Goal: Task Accomplishment & Management: Manage account settings

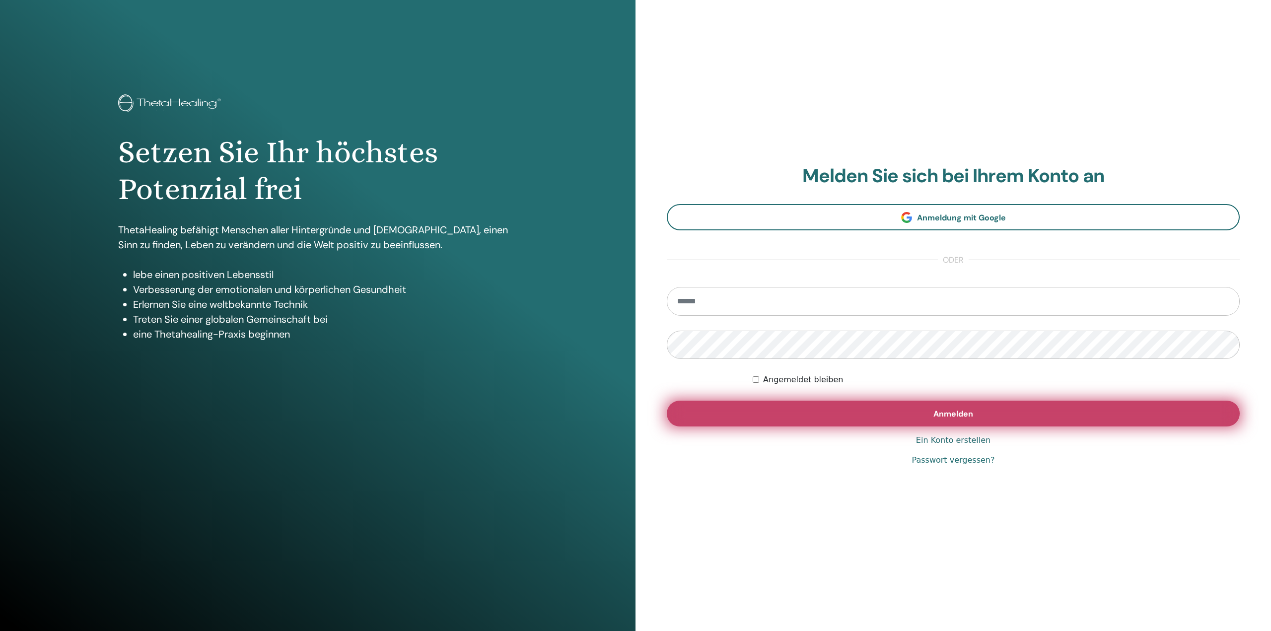
type input "**********"
click at [947, 411] on span "Anmelden" at bounding box center [954, 414] width 40 height 10
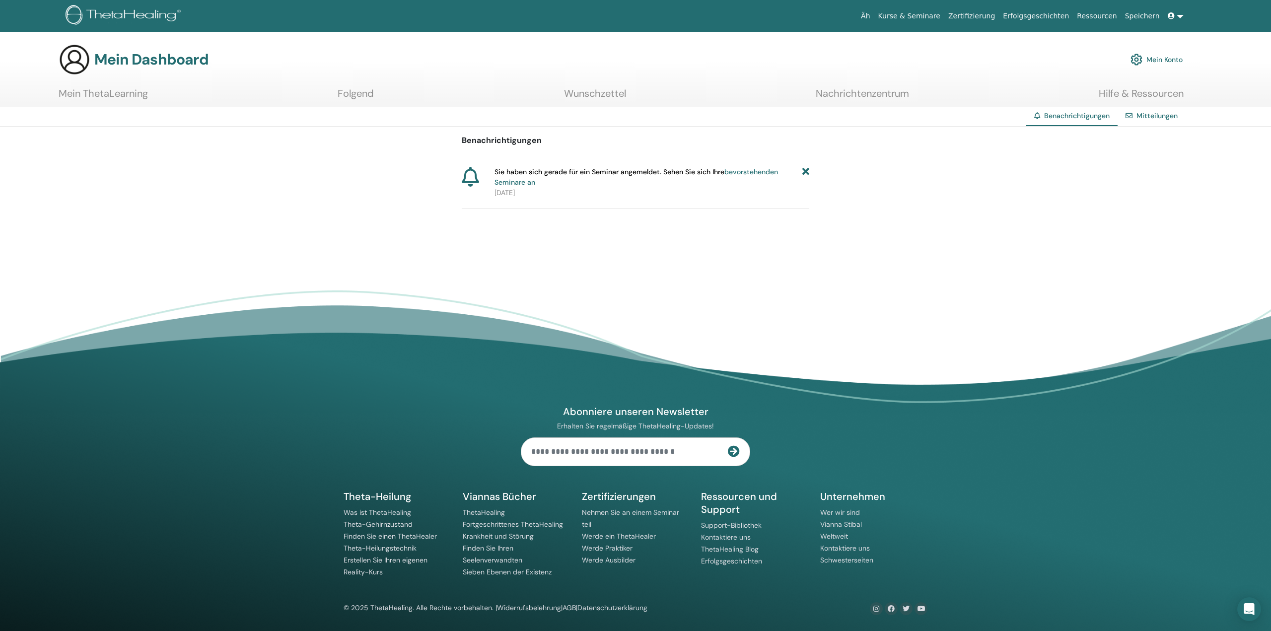
click at [805, 172] on icon at bounding box center [805, 177] width 7 height 21
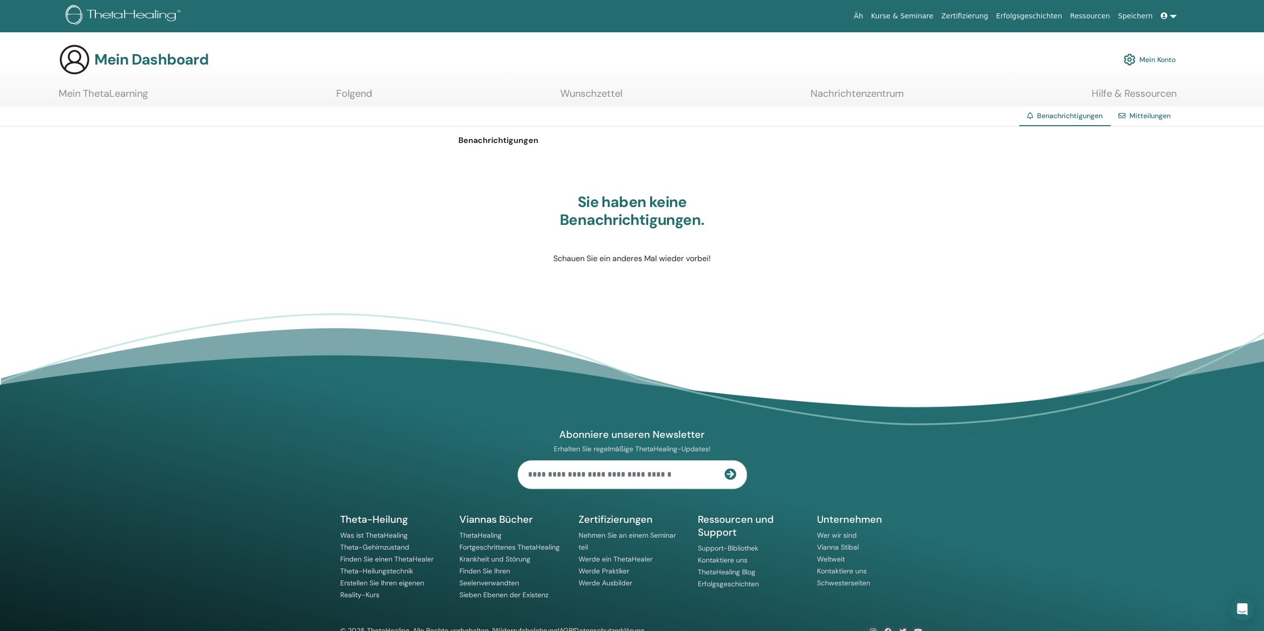
click at [126, 93] on font "Mein ThetaLearning" at bounding box center [103, 93] width 89 height 13
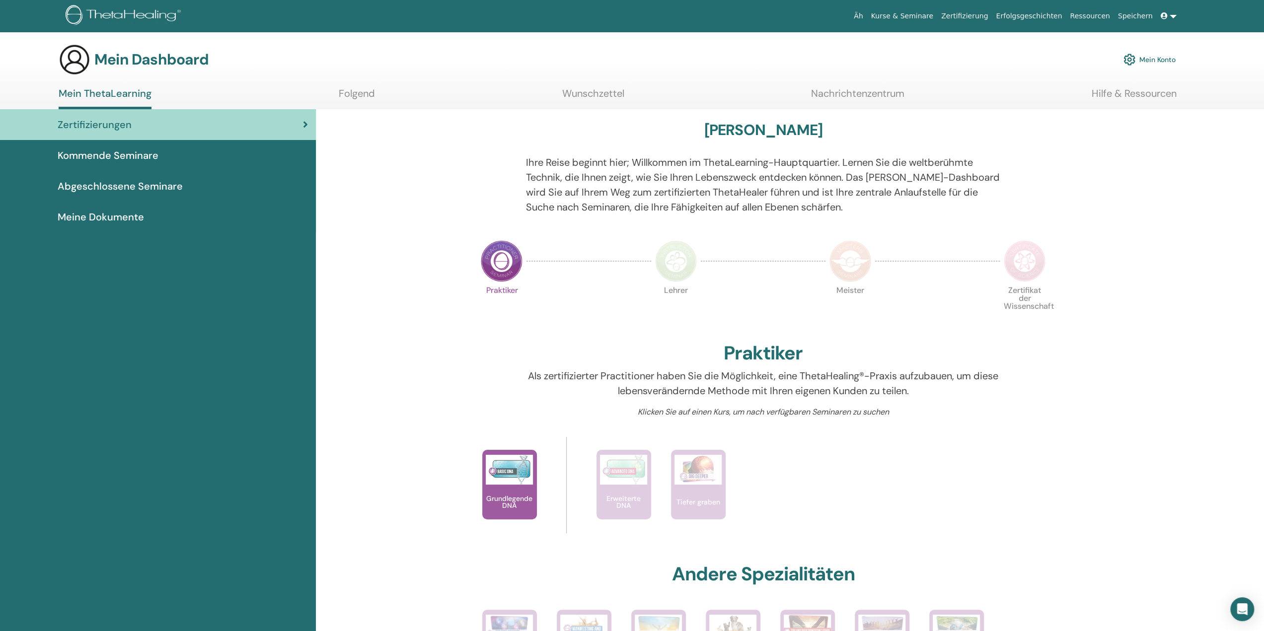
click at [1172, 20] on link at bounding box center [1169, 16] width 24 height 18
click at [1189, 64] on font "Mein ThetaLearning" at bounding box center [1171, 66] width 63 height 9
click at [98, 151] on font "Kommende Seminare" at bounding box center [108, 155] width 101 height 13
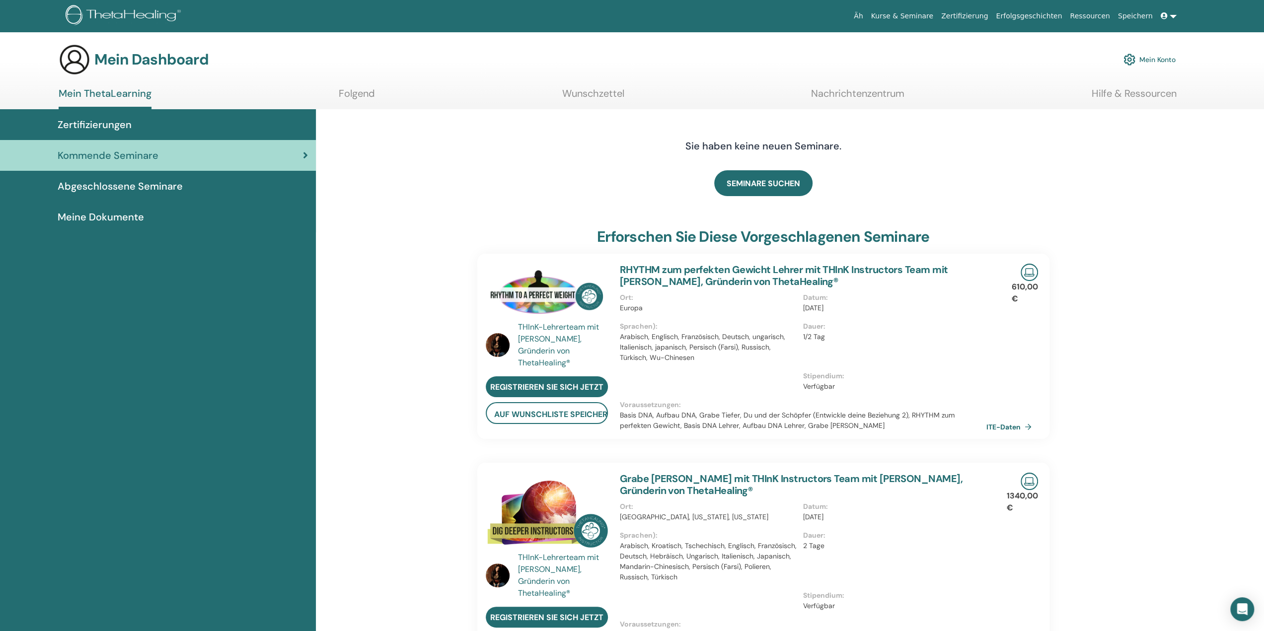
click at [124, 190] on font "Abgeschlossene Seminare" at bounding box center [120, 186] width 125 height 13
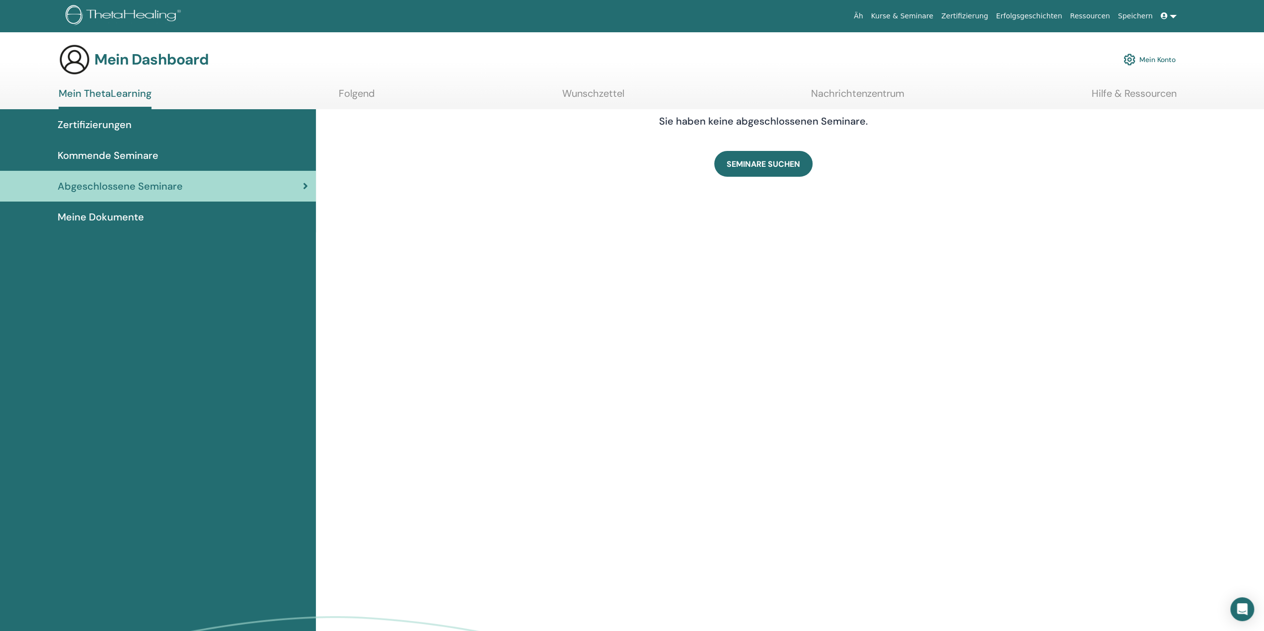
click at [863, 20] on font "Äh" at bounding box center [858, 16] width 9 height 8
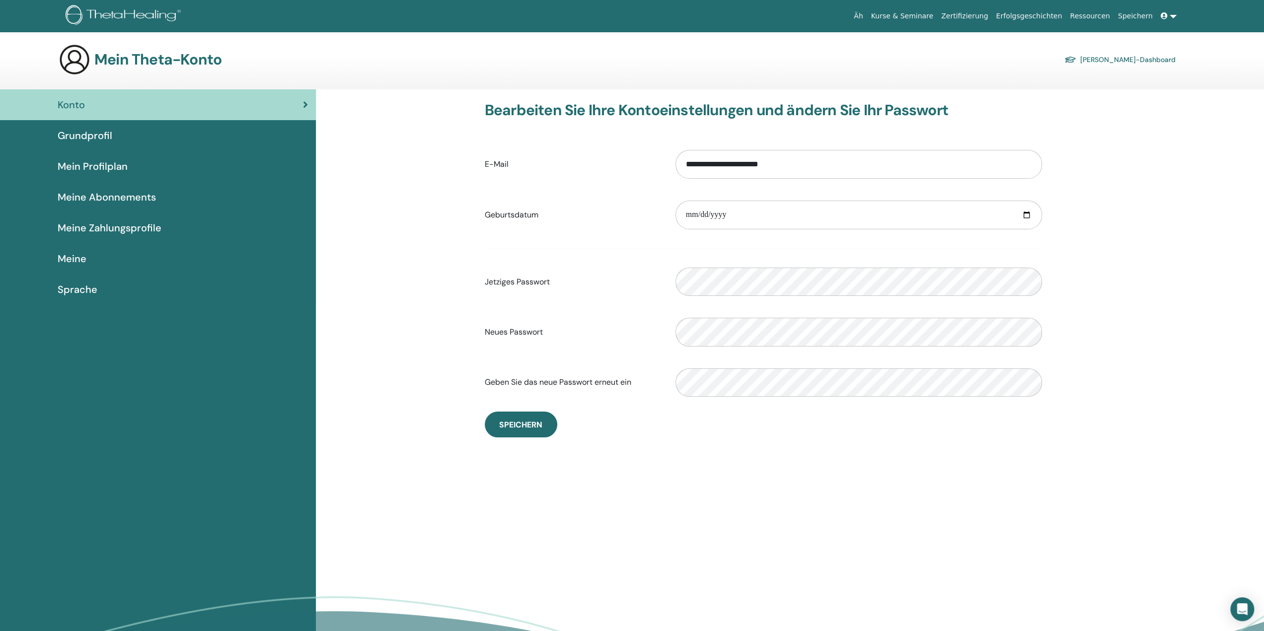
click at [83, 196] on font "Meine Abonnements" at bounding box center [107, 197] width 98 height 13
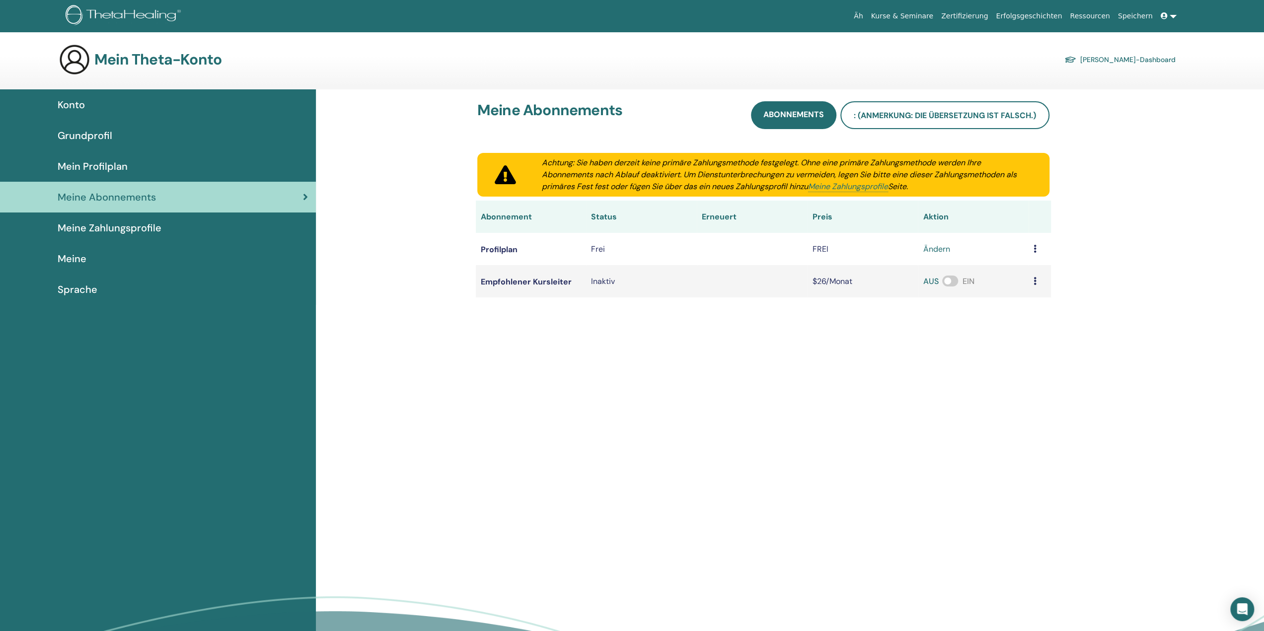
click at [948, 283] on span at bounding box center [950, 281] width 16 height 11
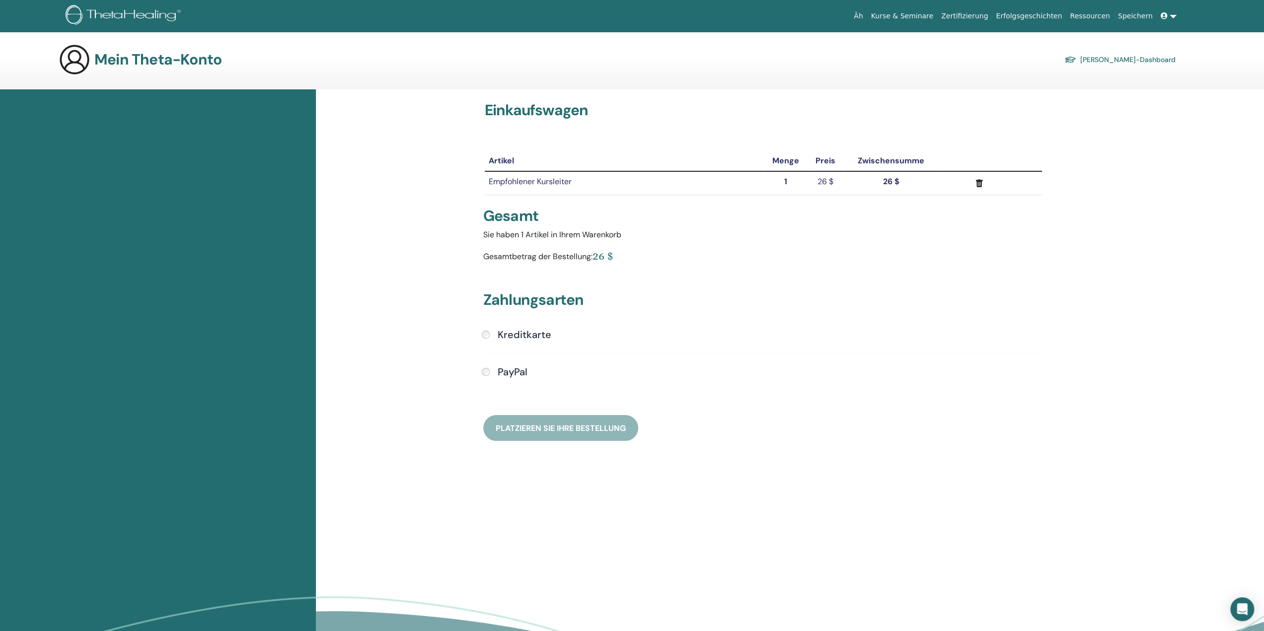
click at [491, 372] on div "PayPal" at bounding box center [763, 372] width 563 height 13
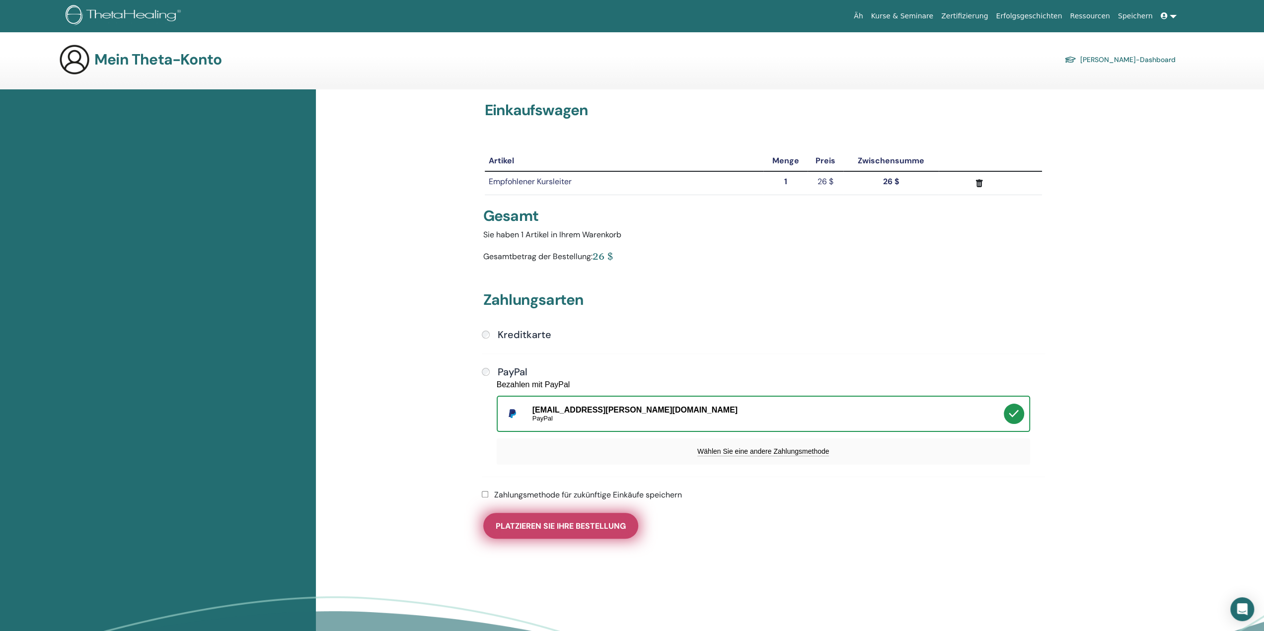
click at [564, 525] on font "Platzieren Sie Ihre Bestellung" at bounding box center [561, 526] width 130 height 10
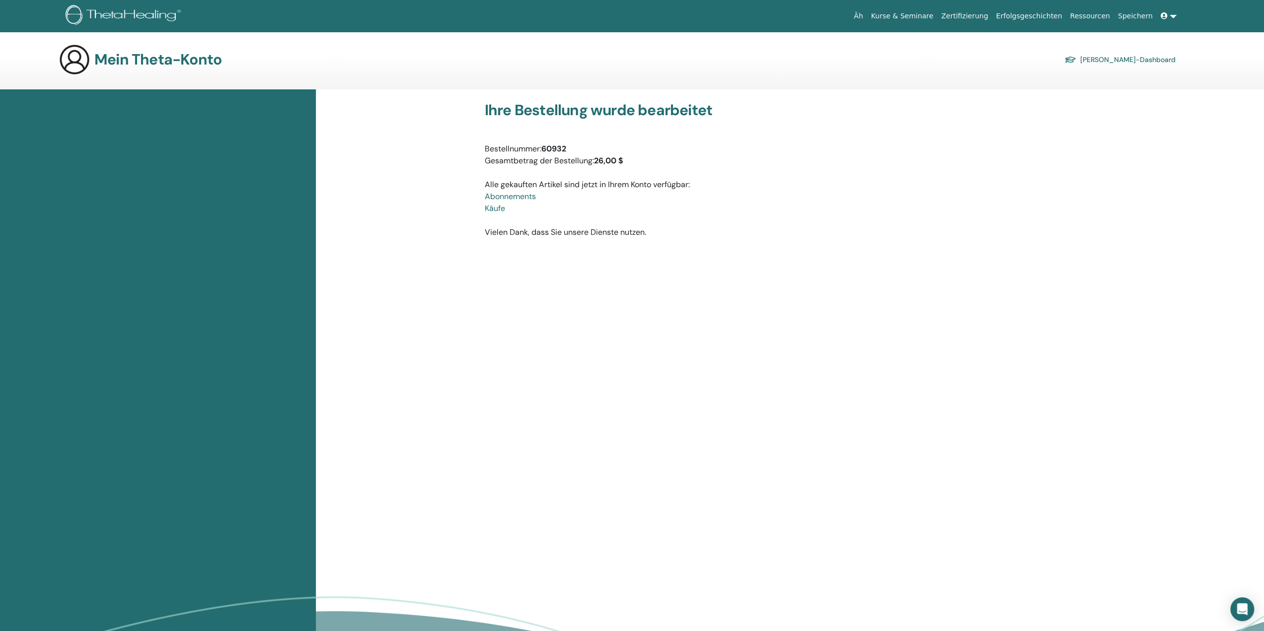
click at [1158, 63] on font "[PERSON_NAME]-Dashboard" at bounding box center [1127, 60] width 95 height 9
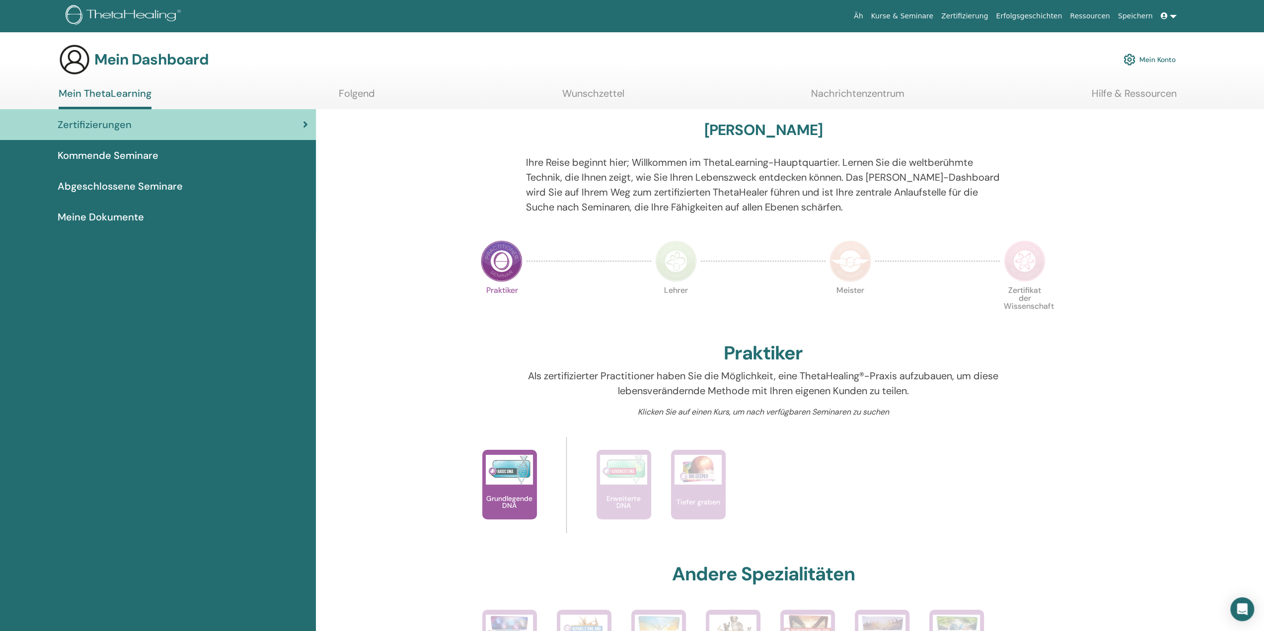
click at [1162, 58] on font "Mein Konto" at bounding box center [1157, 60] width 36 height 9
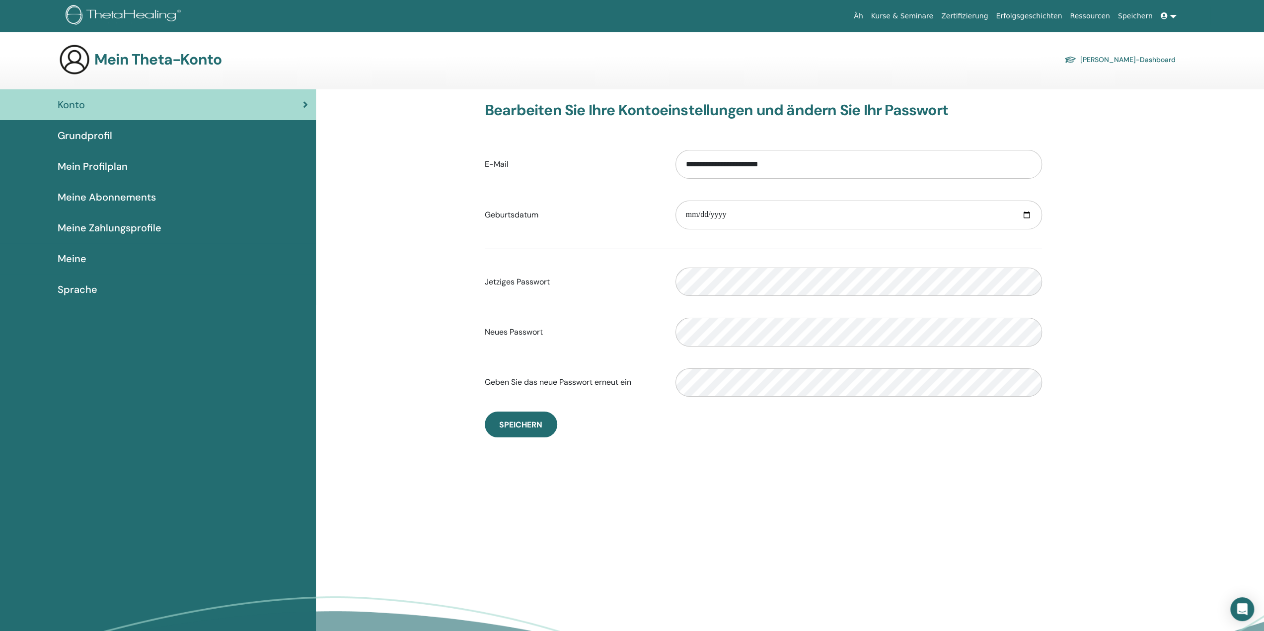
click at [97, 136] on font "Grundprofil" at bounding box center [85, 135] width 55 height 13
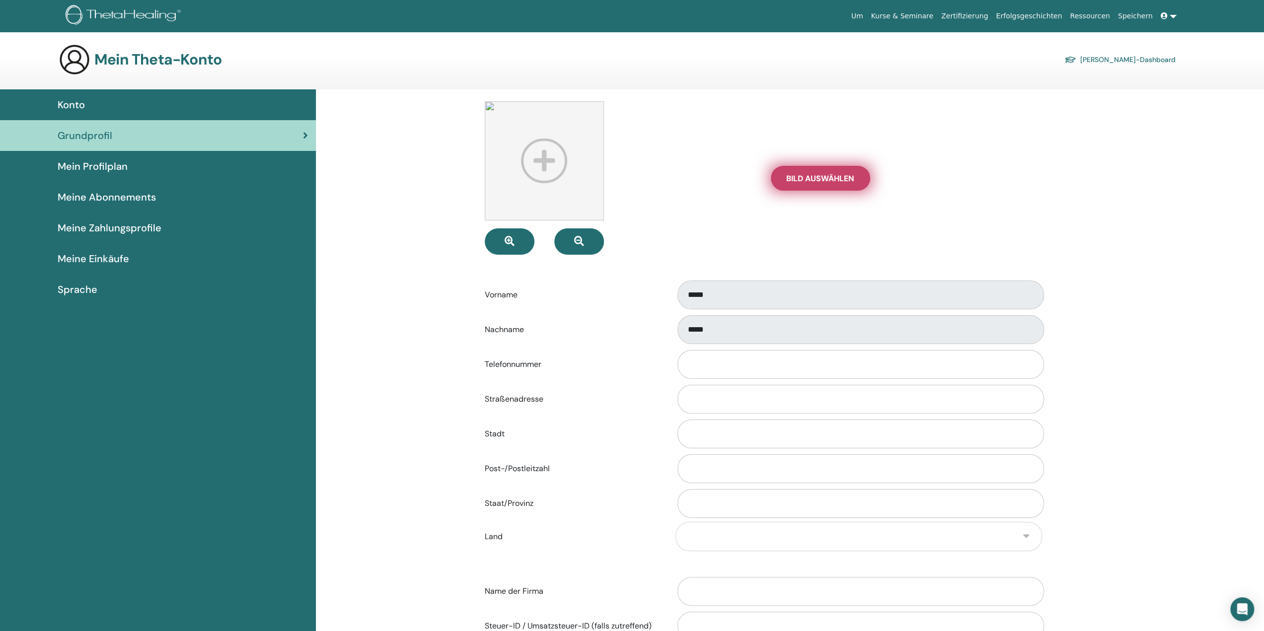
click at [805, 175] on span "Bild auswählen" at bounding box center [820, 178] width 68 height 10
click at [814, 175] on input "Bild auswählen" at bounding box center [820, 178] width 13 height 7
type input "**********"
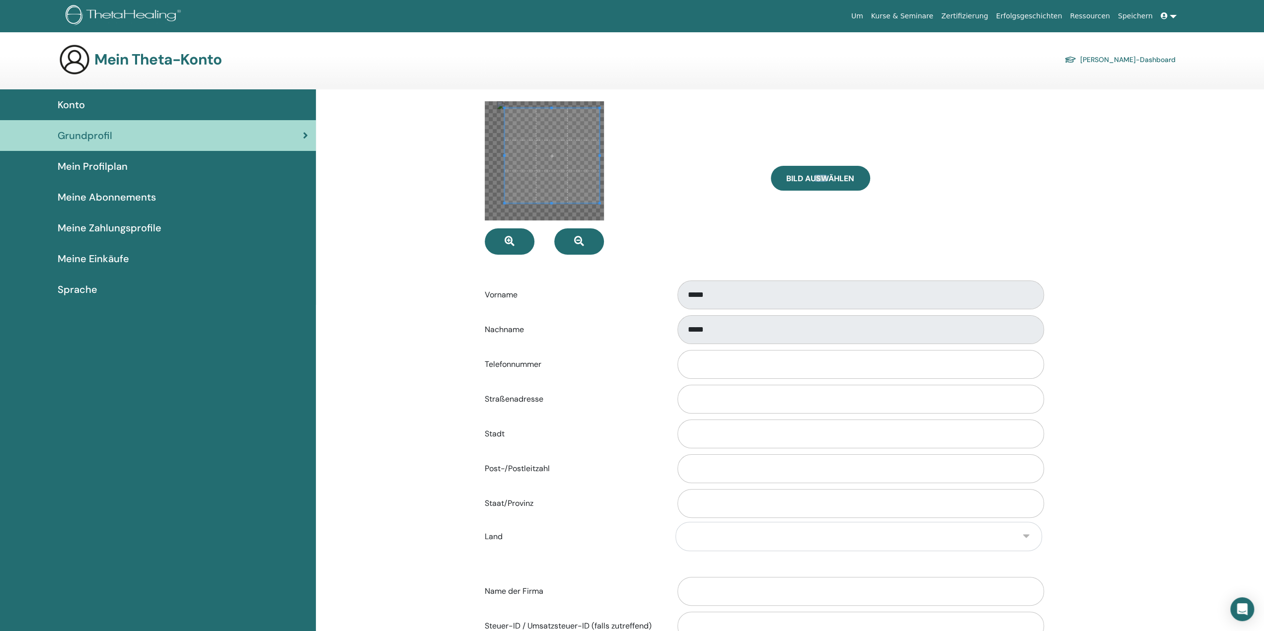
click at [549, 138] on span at bounding box center [551, 155] width 95 height 95
click at [740, 368] on input "Telefonnummer" at bounding box center [860, 364] width 366 height 29
type input "**********"
type input "********"
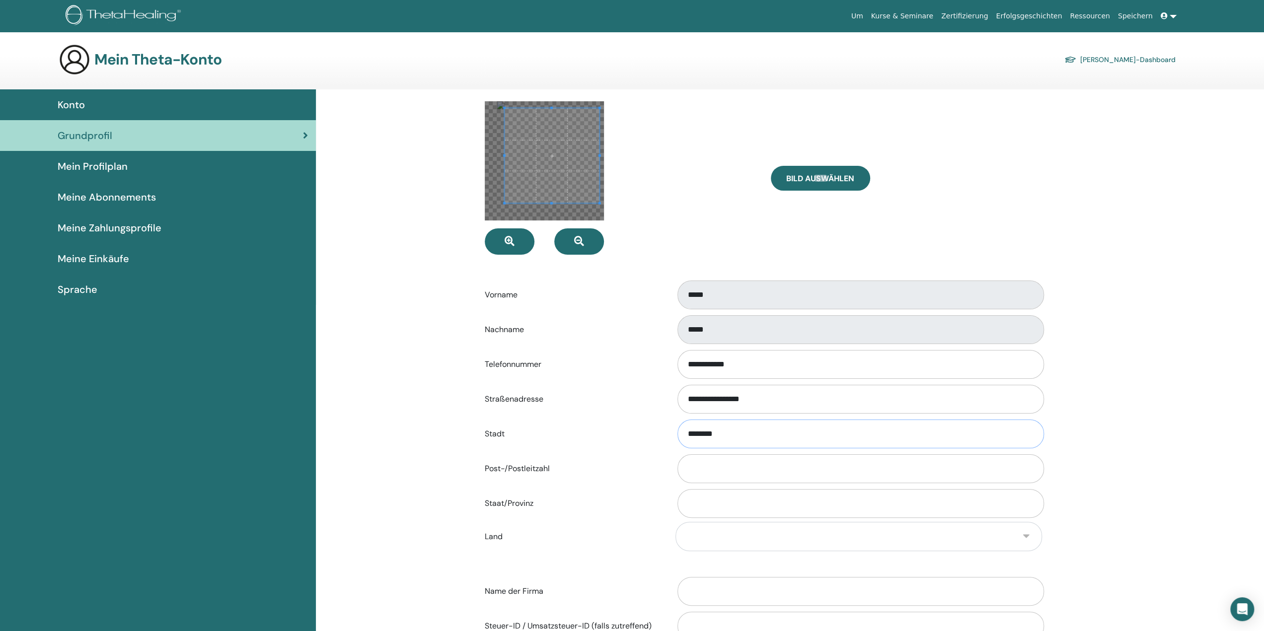
type input "*****"
select select "**"
type input "**********"
click at [1203, 523] on div "**********" at bounding box center [790, 451] width 948 height 724
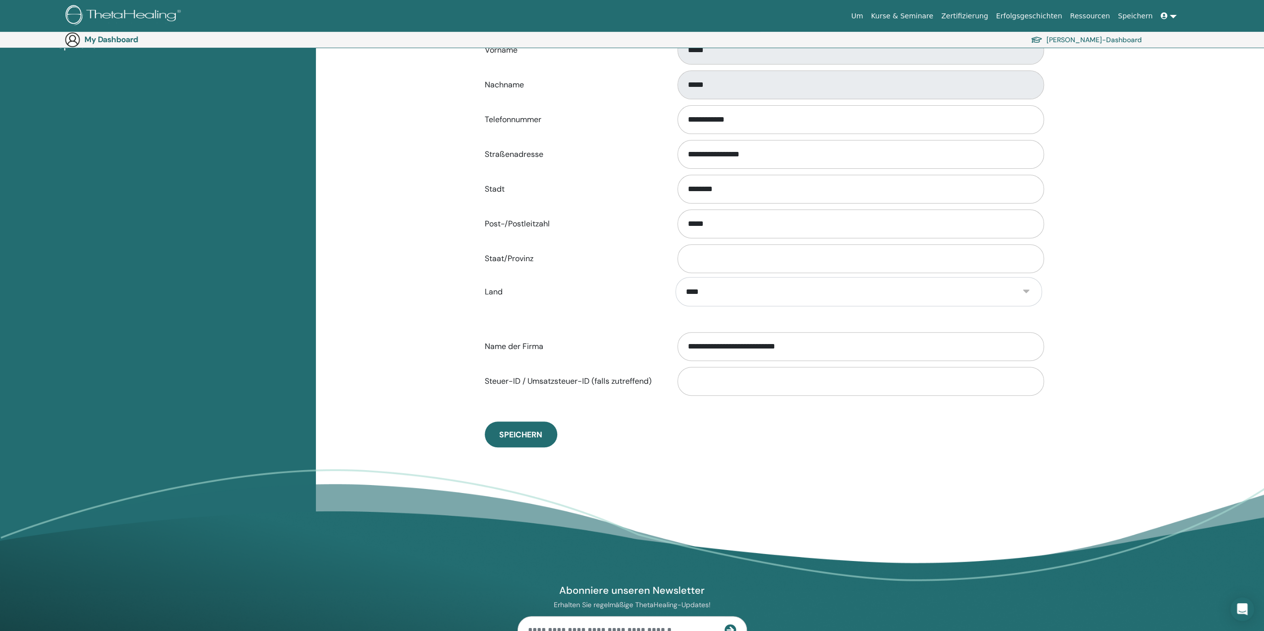
scroll to position [264, 0]
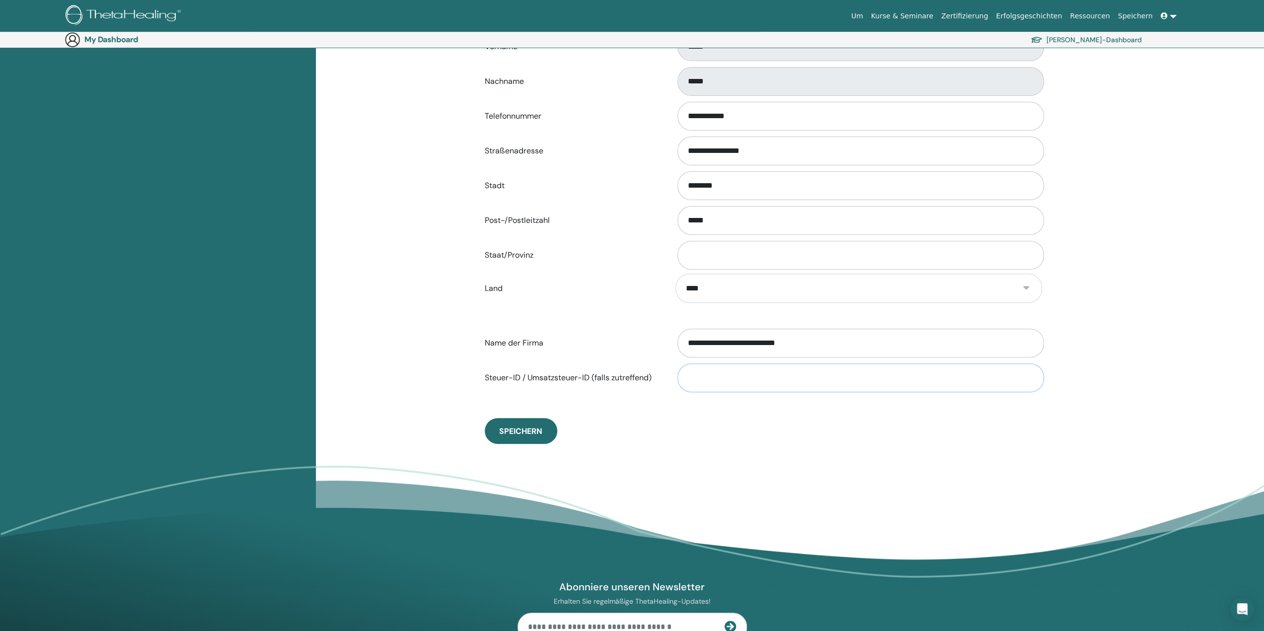
click at [736, 384] on input "Steuer-ID / Umsatzsteuer-ID (falls zutreffend)" at bounding box center [860, 377] width 366 height 29
click at [532, 431] on span "Speichern" at bounding box center [520, 431] width 43 height 10
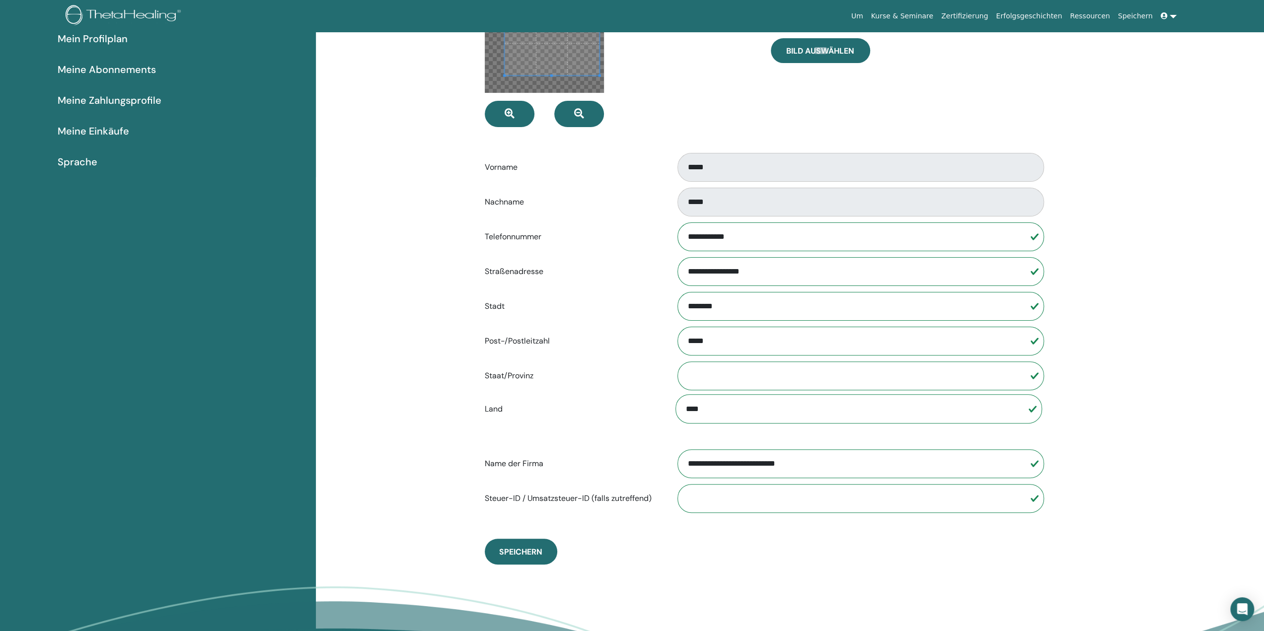
scroll to position [0, 0]
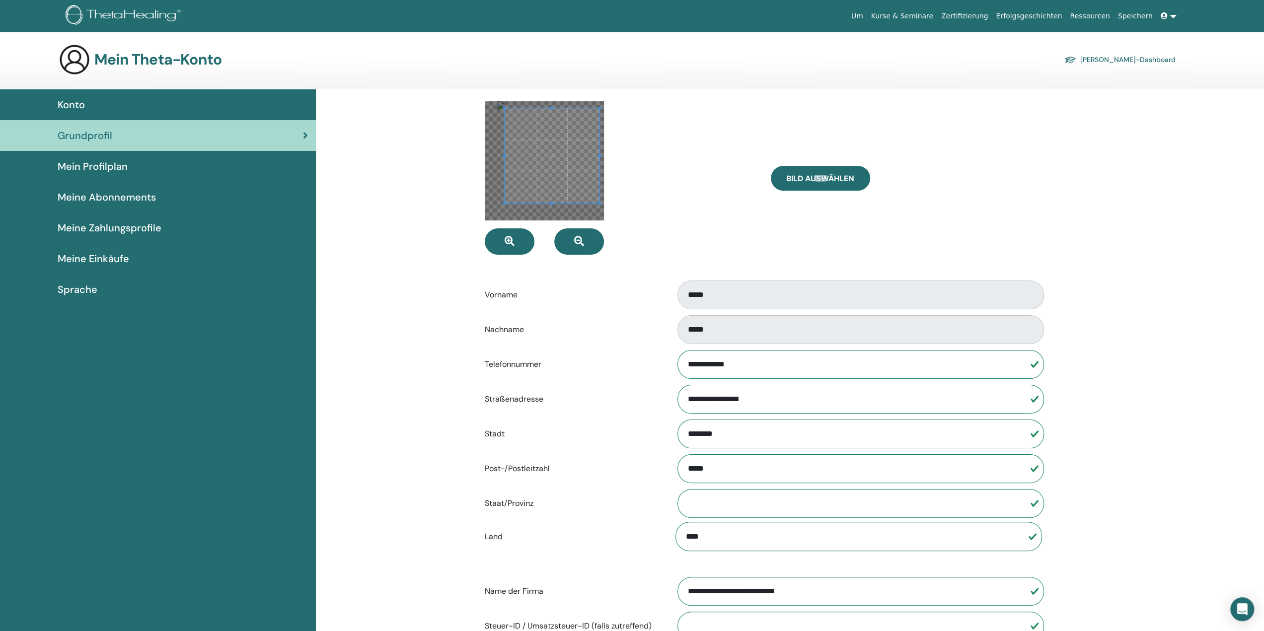
click at [155, 61] on h3 "Mein Theta-Konto" at bounding box center [157, 60] width 127 height 18
click at [67, 102] on span "Konto" at bounding box center [71, 104] width 27 height 15
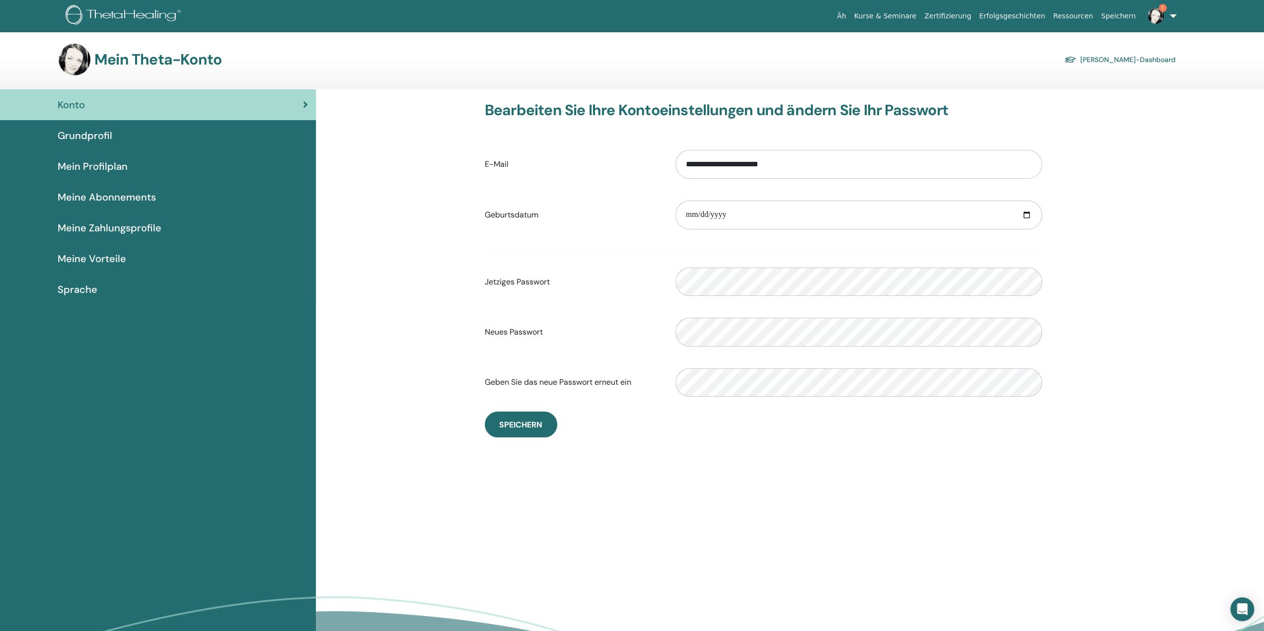
click at [89, 165] on font "Mein Profilplan" at bounding box center [93, 166] width 70 height 13
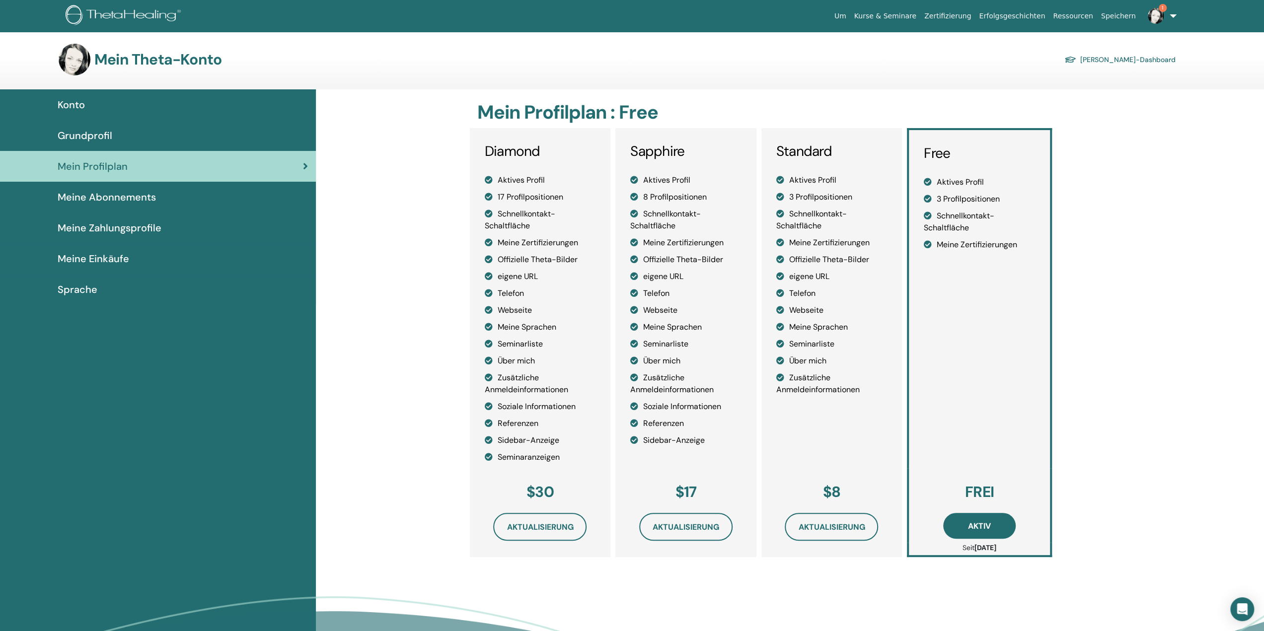
click at [92, 202] on span "Meine Abonnements" at bounding box center [107, 197] width 98 height 15
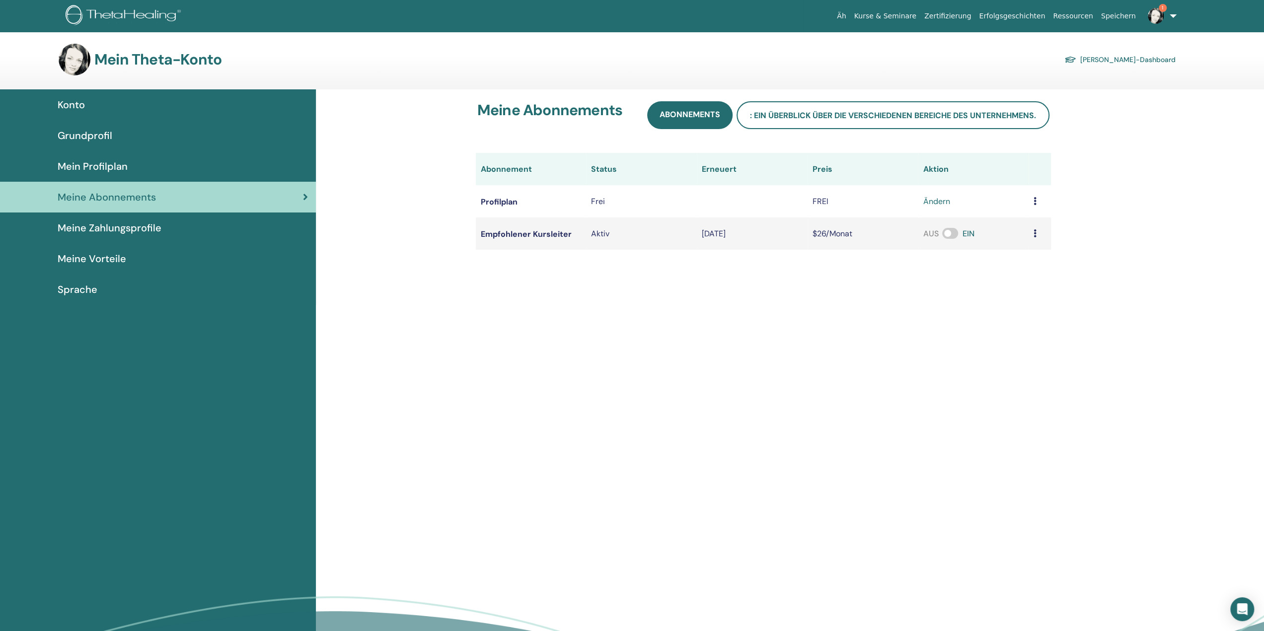
click at [1035, 233] on icon at bounding box center [1034, 233] width 3 height 8
click at [101, 228] on font "Meine Zahlungsprofile" at bounding box center [110, 227] width 104 height 13
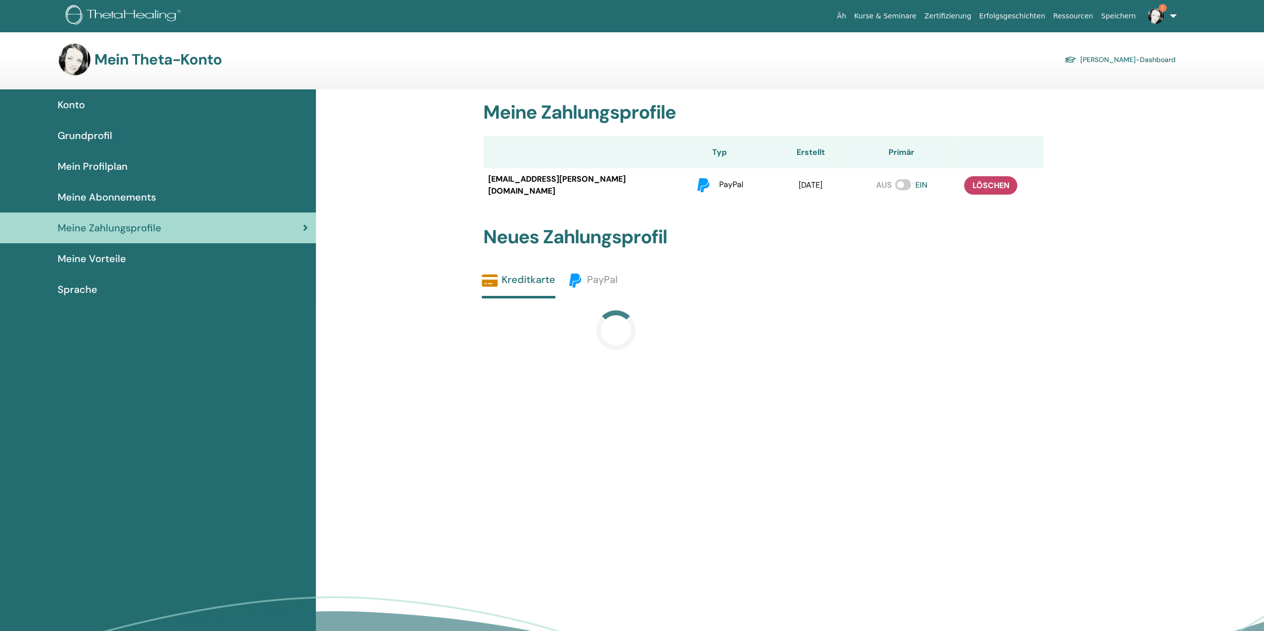
click at [107, 262] on font "Meine Vorteile" at bounding box center [92, 258] width 69 height 13
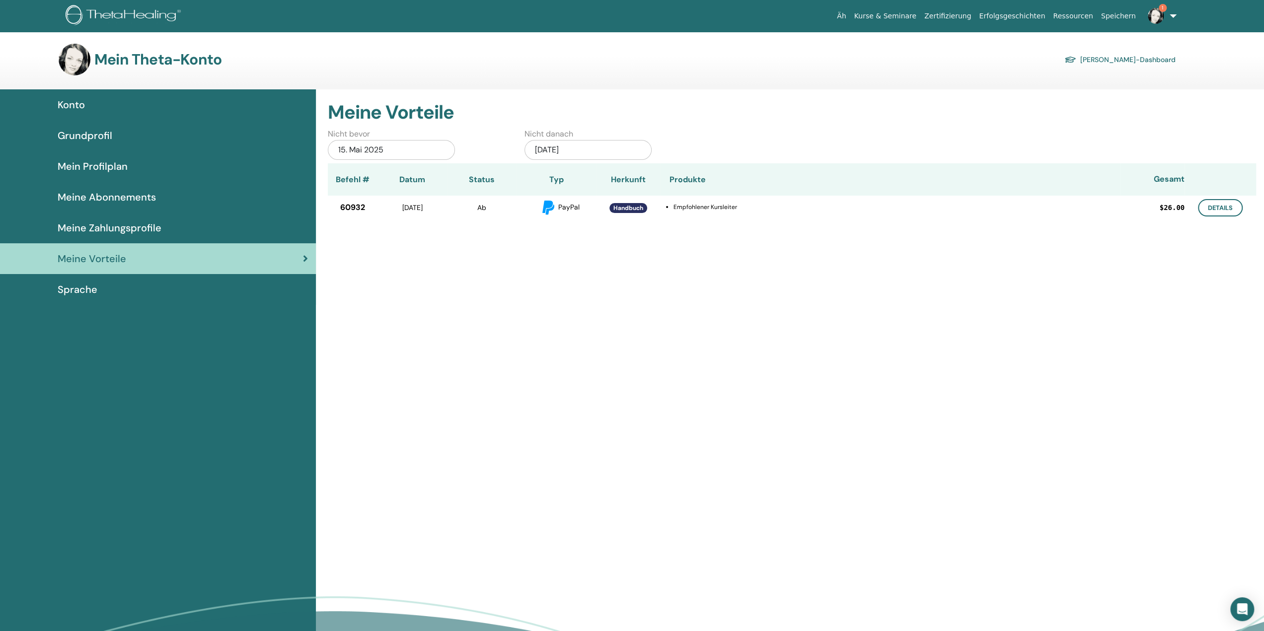
click at [88, 295] on font "Sprache" at bounding box center [78, 289] width 40 height 13
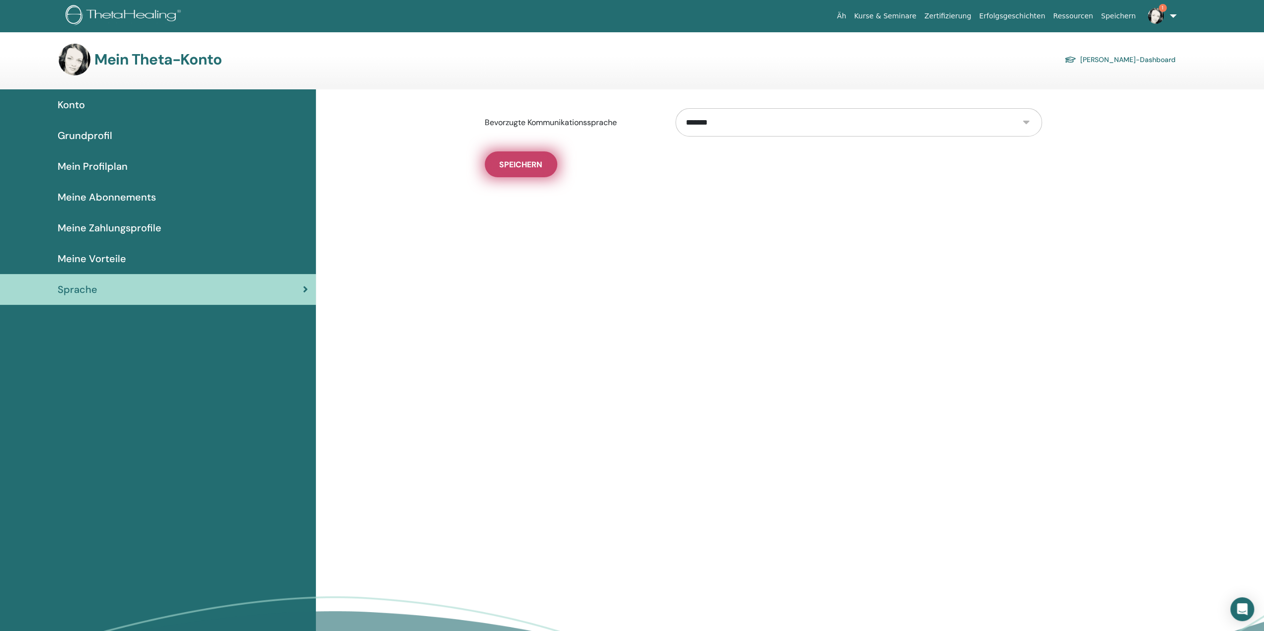
click at [541, 170] on button "Speichern" at bounding box center [521, 164] width 73 height 26
click at [1130, 59] on font "Schüler-Dashboard" at bounding box center [1127, 60] width 95 height 9
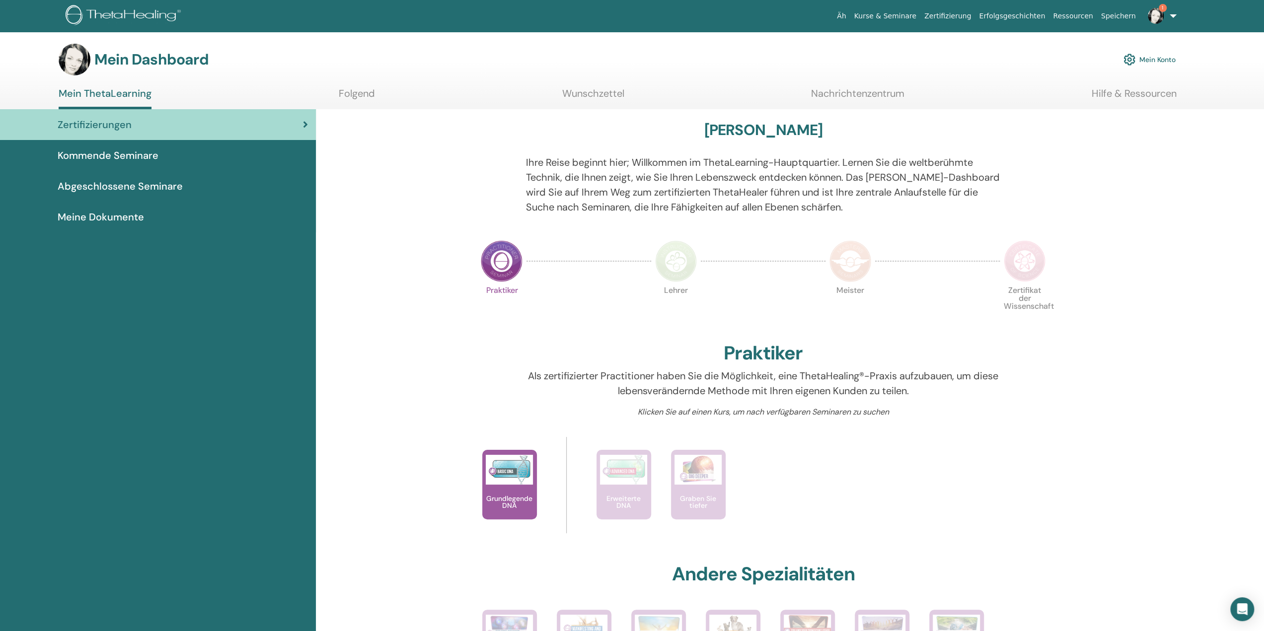
click at [125, 217] on font "Meine Dokumente" at bounding box center [101, 217] width 86 height 13
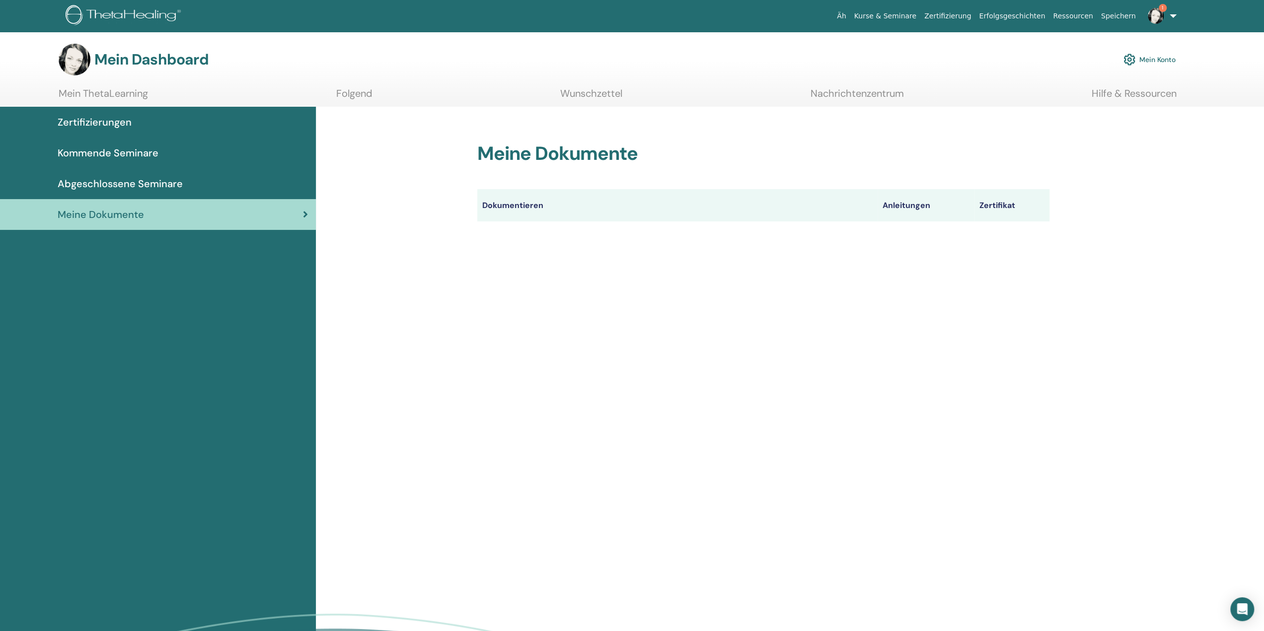
click at [1155, 13] on img at bounding box center [1156, 16] width 16 height 16
click at [1168, 170] on font "Benachrichtigungen" at bounding box center [1138, 170] width 64 height 9
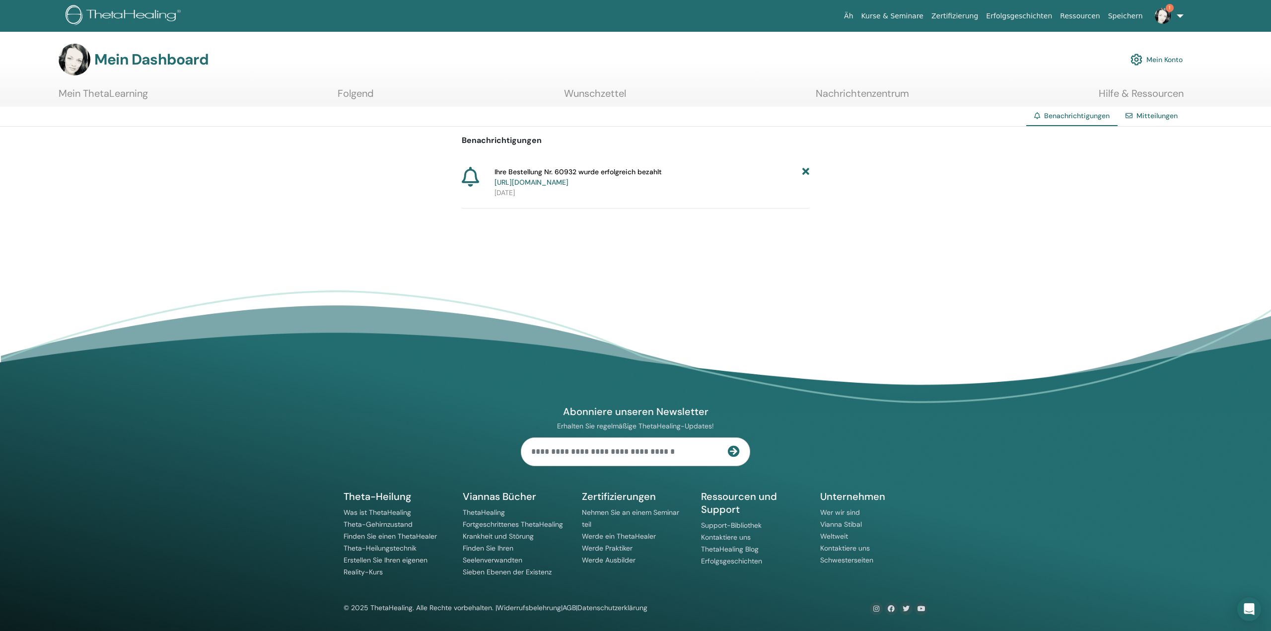
click at [803, 171] on icon at bounding box center [805, 177] width 7 height 21
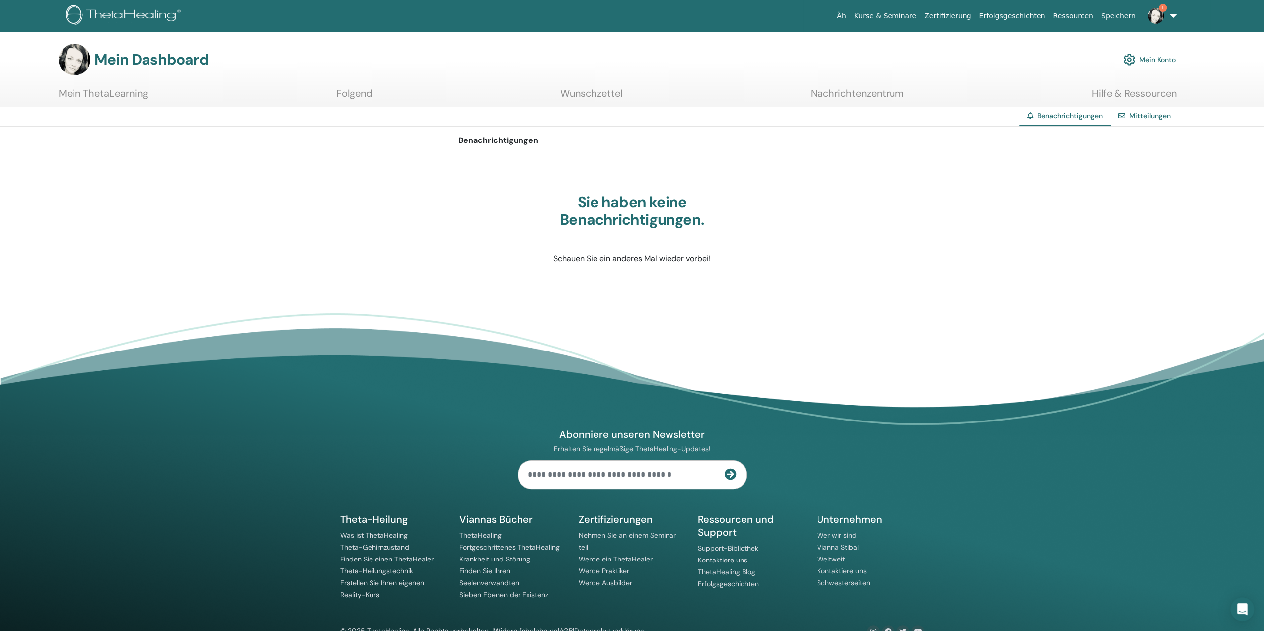
click at [971, 19] on font "Zertifizierung" at bounding box center [947, 16] width 47 height 8
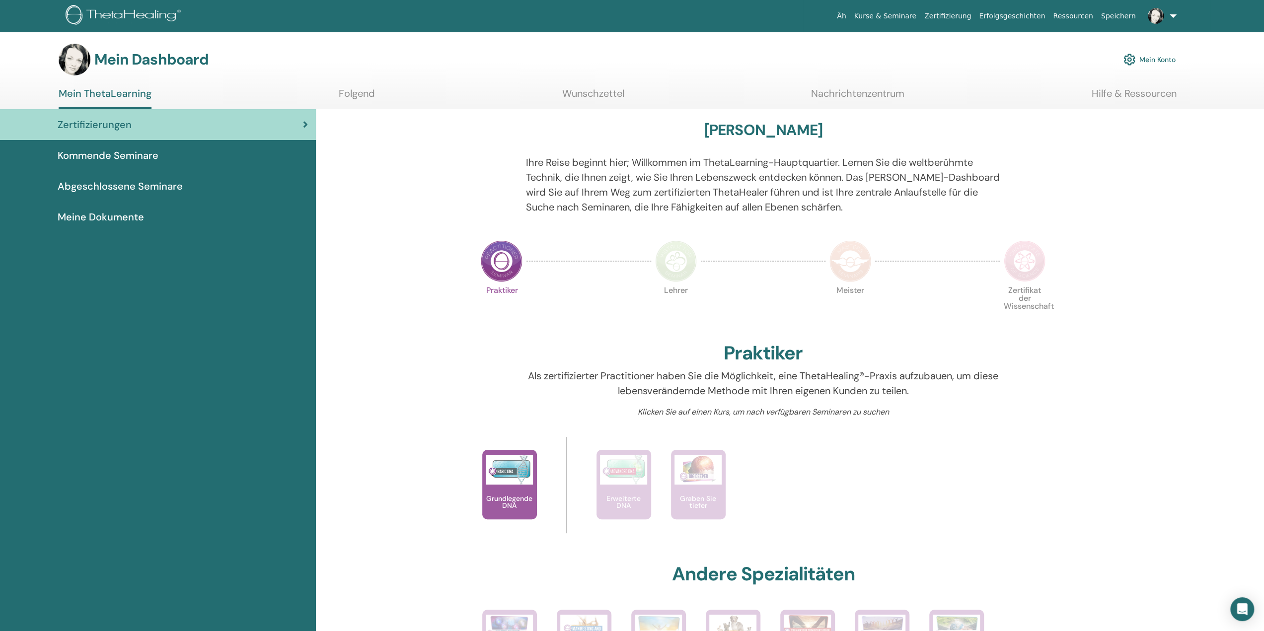
click at [361, 95] on font "Folgend" at bounding box center [357, 93] width 36 height 13
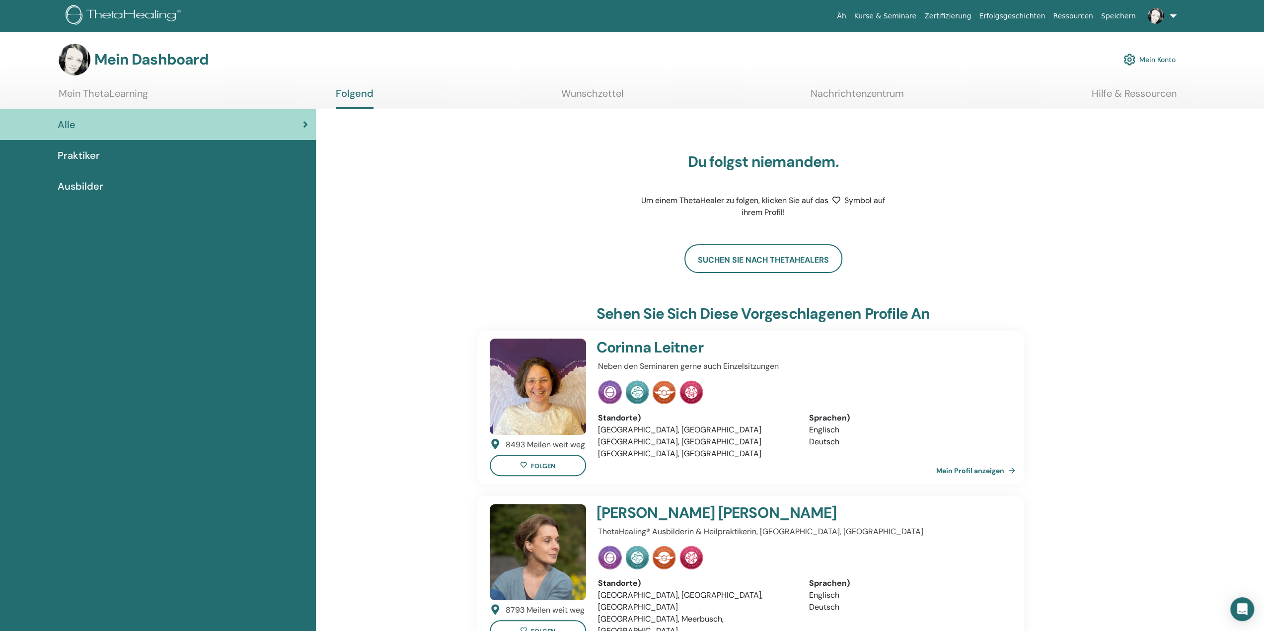
click at [1171, 18] on link at bounding box center [1160, 16] width 41 height 32
click at [1134, 220] on font "Mein Theta-Konto" at bounding box center [1135, 219] width 58 height 9
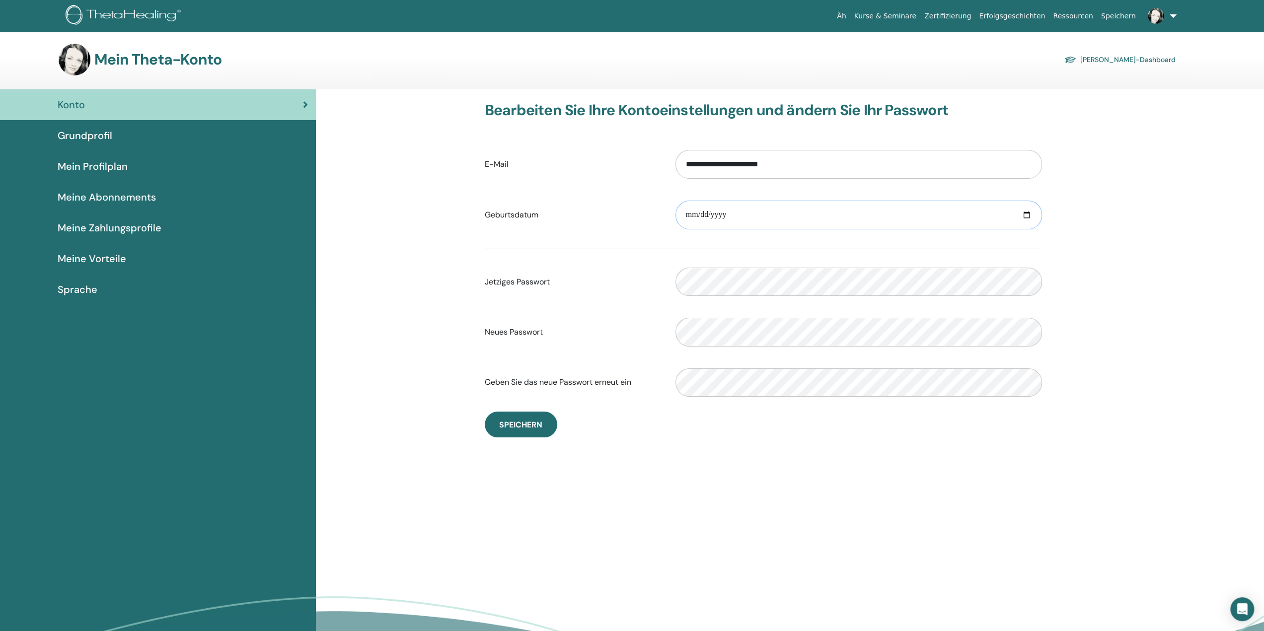
click at [841, 217] on input "date" at bounding box center [858, 215] width 366 height 29
type input "**********"
click at [531, 432] on button "Speichern" at bounding box center [521, 425] width 73 height 26
click at [908, 16] on font "Kurse & Seminare" at bounding box center [885, 16] width 62 height 8
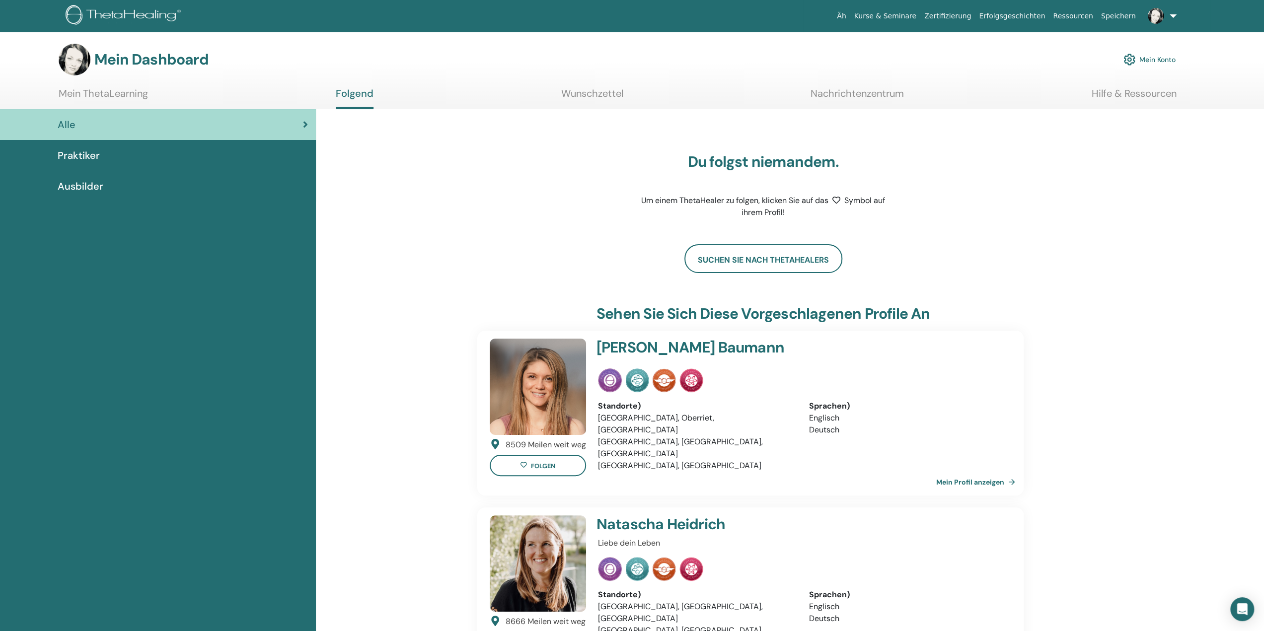
click at [864, 90] on font "Nachrichtenzentrum" at bounding box center [856, 93] width 93 height 13
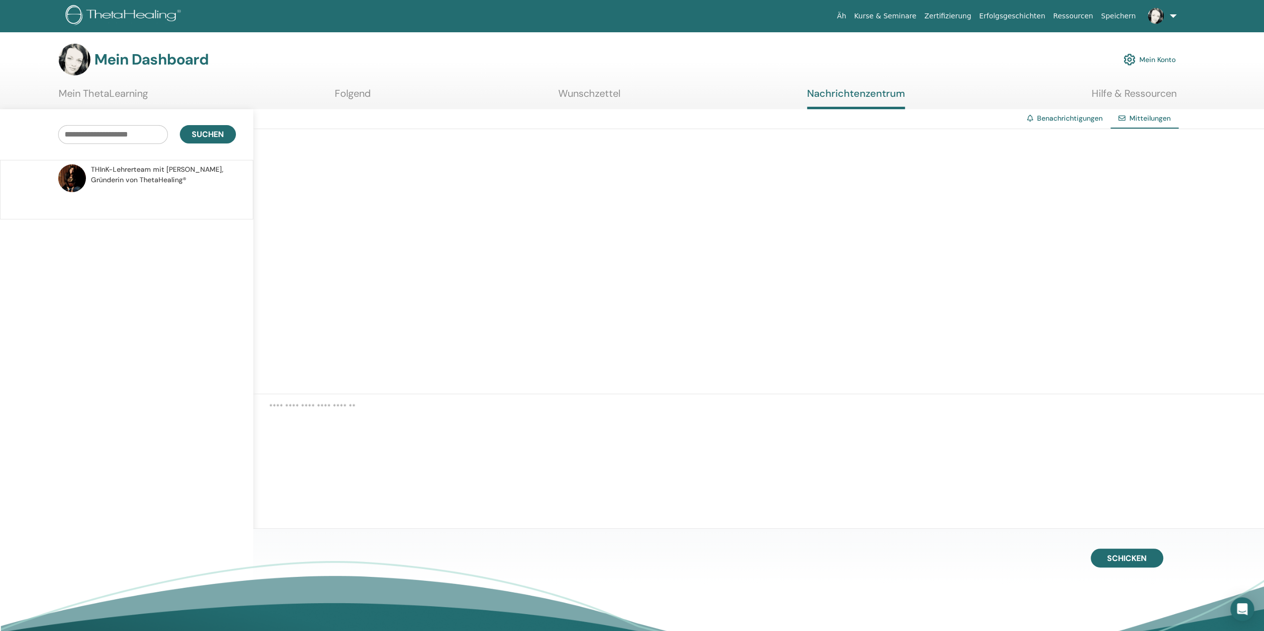
click at [1173, 9] on link at bounding box center [1160, 16] width 41 height 32
click at [1135, 247] on font "Ausloggen" at bounding box center [1122, 250] width 33 height 9
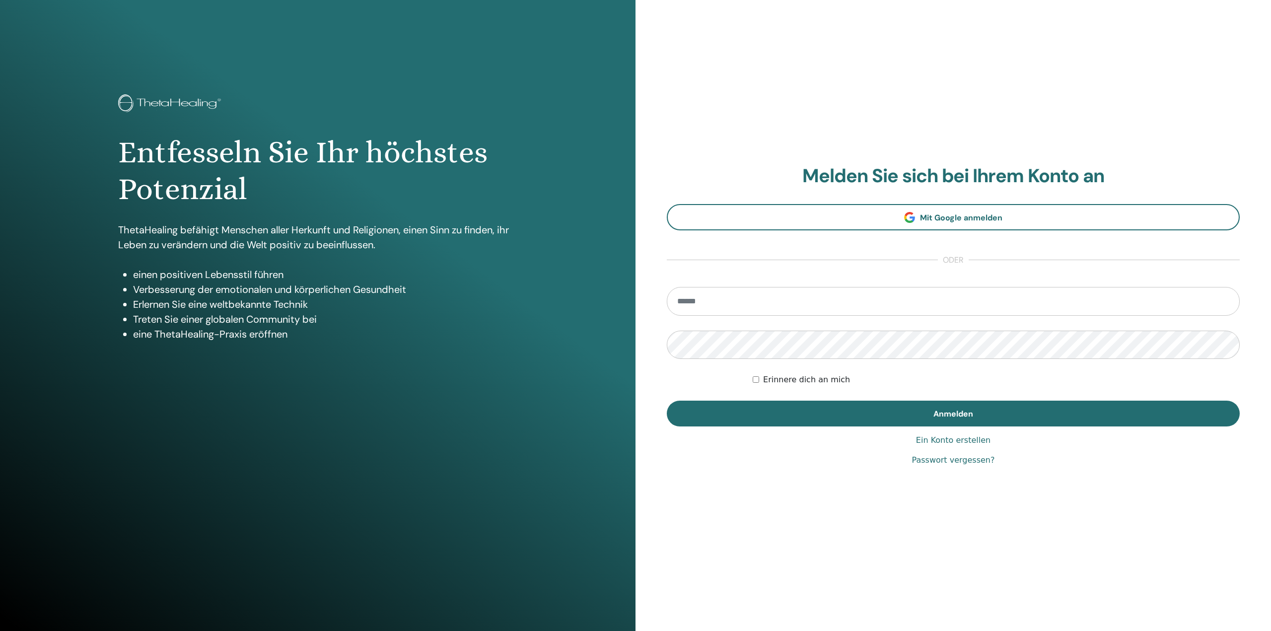
type input "**********"
click at [604, 338] on div "Entfesseln Sie Ihr höchstes Potenzial ThetaHealing befähigt Menschen aller Herk…" at bounding box center [635, 315] width 1271 height 631
click at [667, 401] on button "Anmelden" at bounding box center [953, 414] width 573 height 26
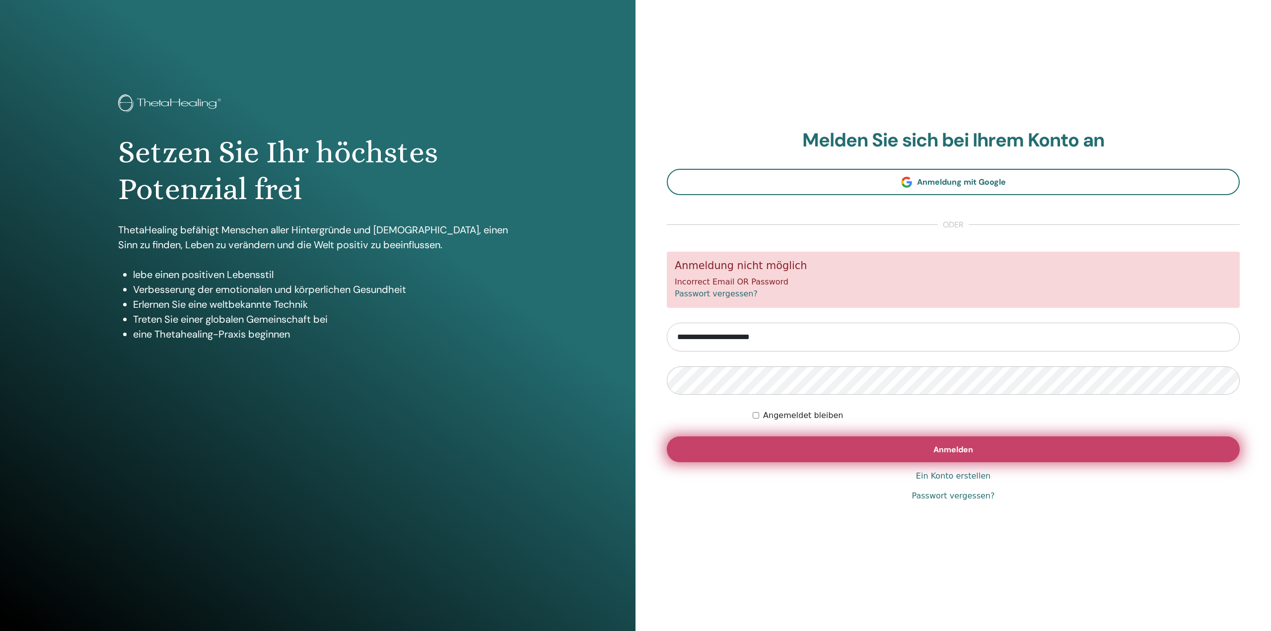
click at [857, 447] on button "Anmelden" at bounding box center [953, 449] width 573 height 26
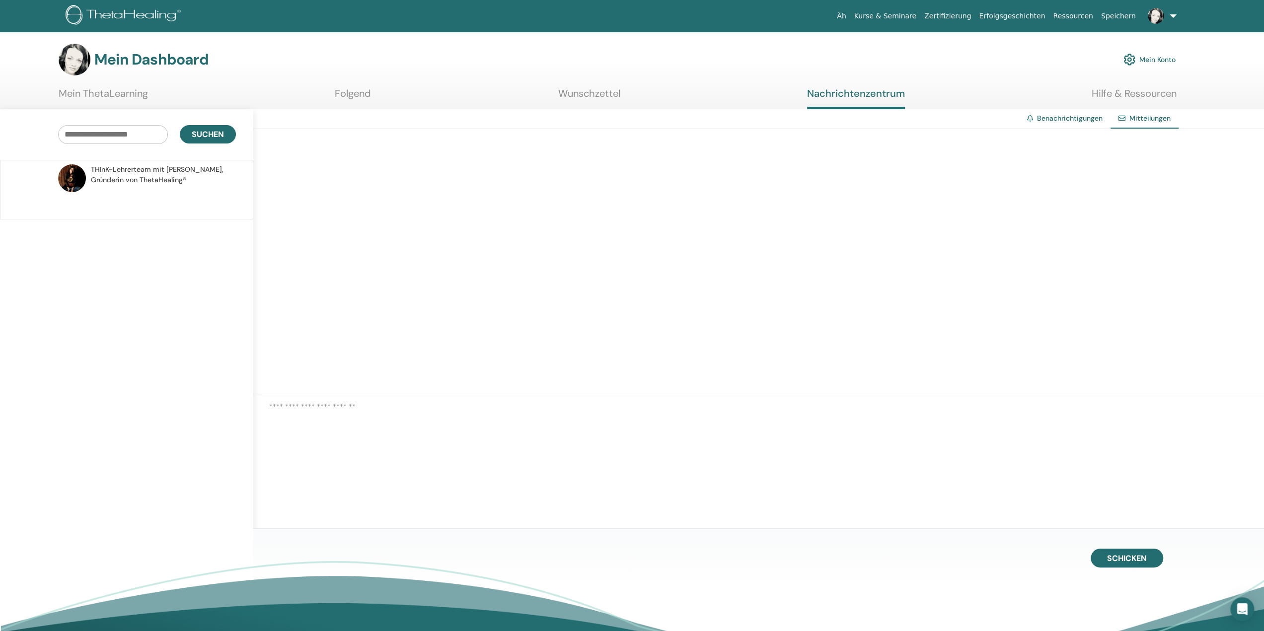
click at [112, 97] on font "Mein ThetaLearning" at bounding box center [103, 93] width 89 height 13
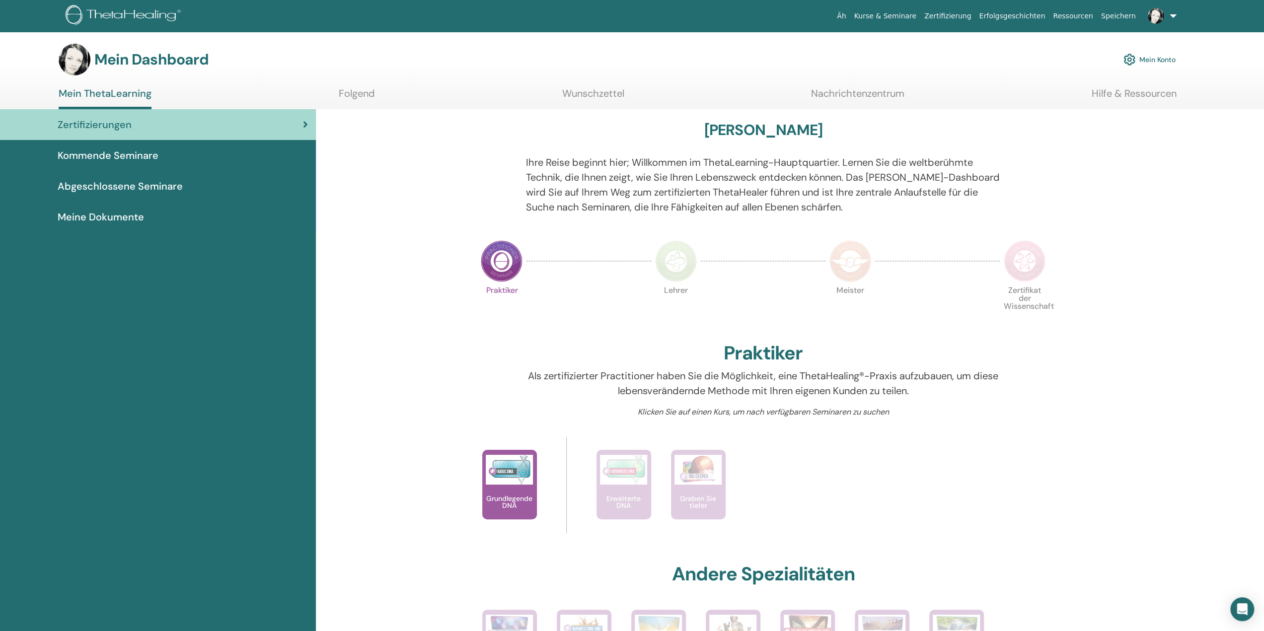
click at [125, 184] on font "Abgeschlossene Seminare" at bounding box center [120, 186] width 125 height 13
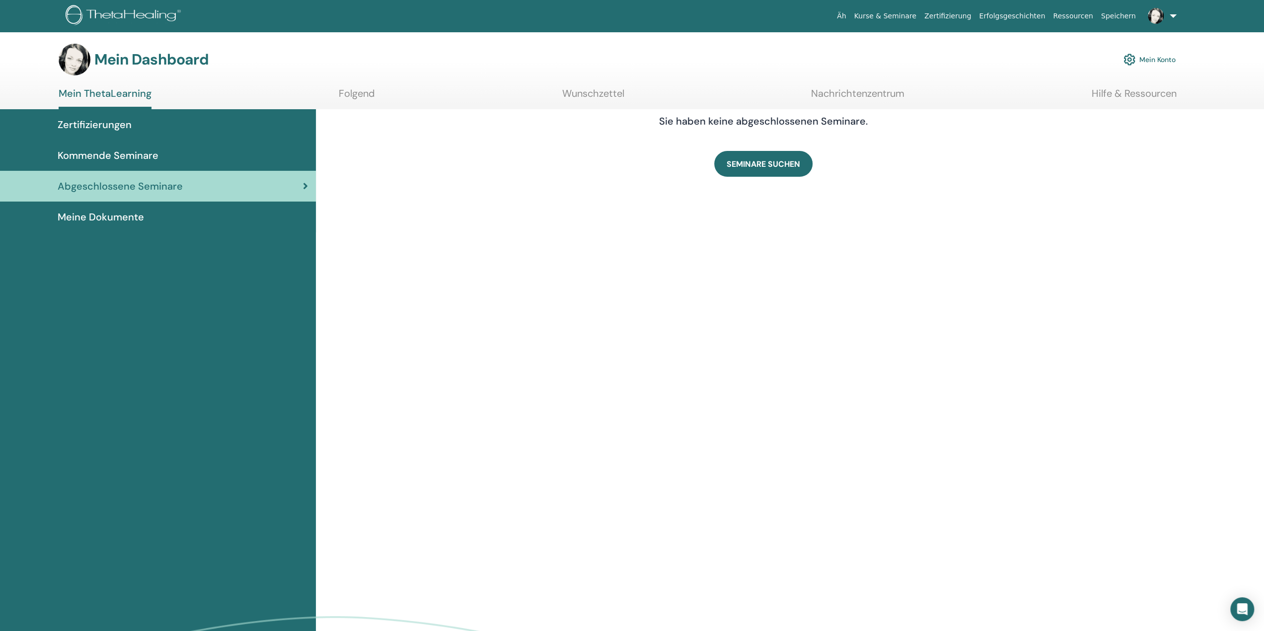
click at [1174, 16] on link at bounding box center [1160, 16] width 41 height 32
click at [1135, 251] on font "Ausloggen" at bounding box center [1122, 250] width 33 height 9
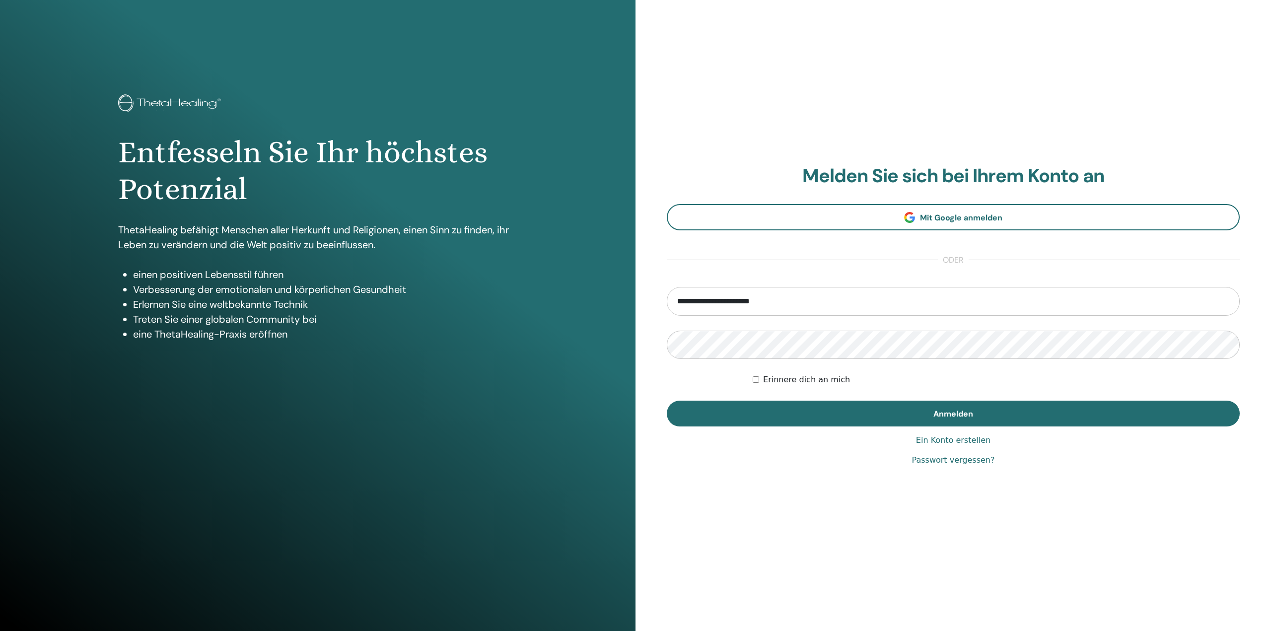
click at [760, 306] on input "**********" at bounding box center [953, 301] width 573 height 29
type input "**********"
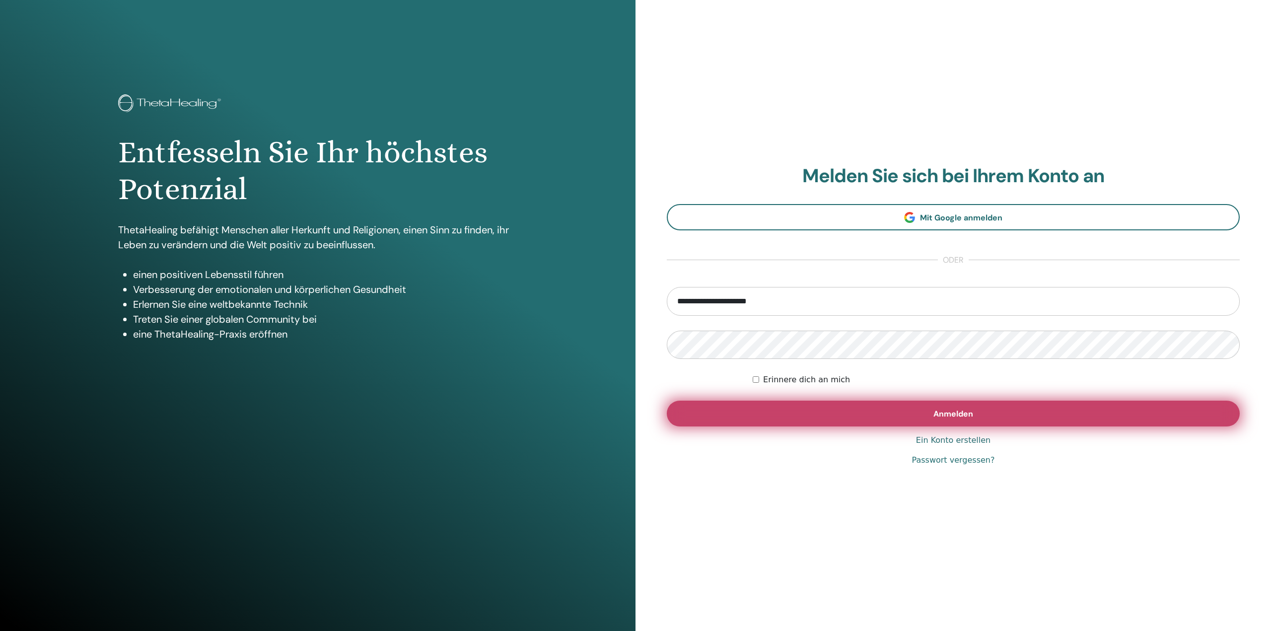
click at [870, 410] on button "Anmelden" at bounding box center [953, 414] width 573 height 26
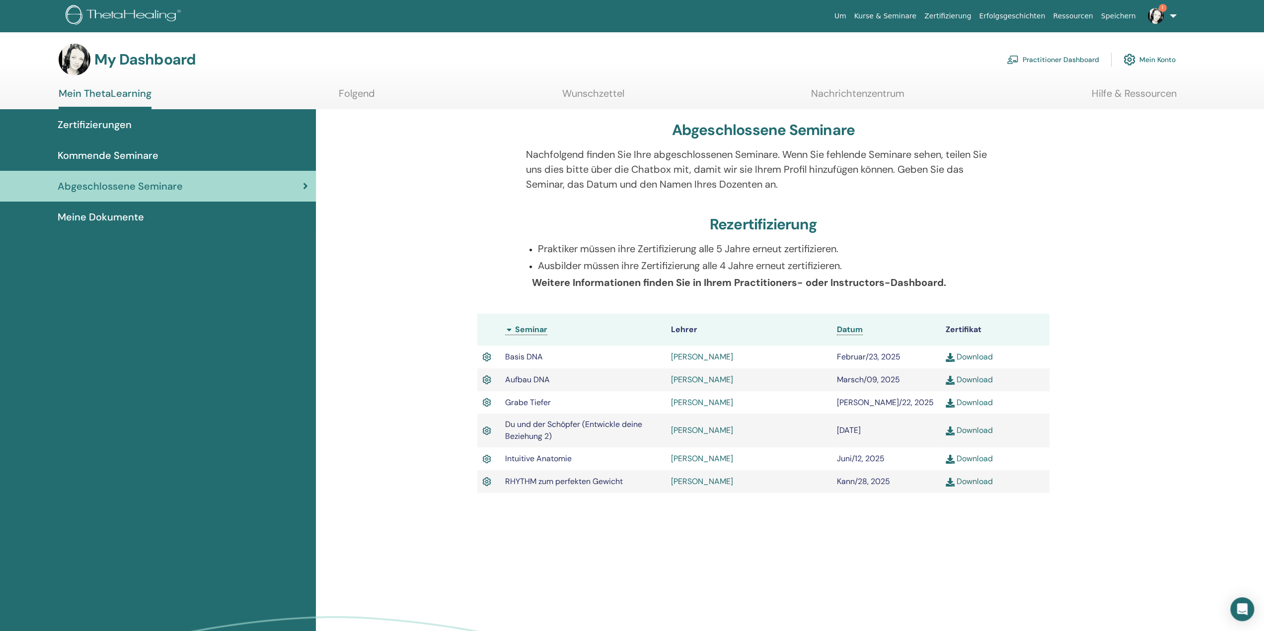
click at [1167, 11] on span "1" at bounding box center [1156, 15] width 24 height 8
click at [1145, 250] on link "Ausloggen" at bounding box center [1154, 251] width 96 height 16
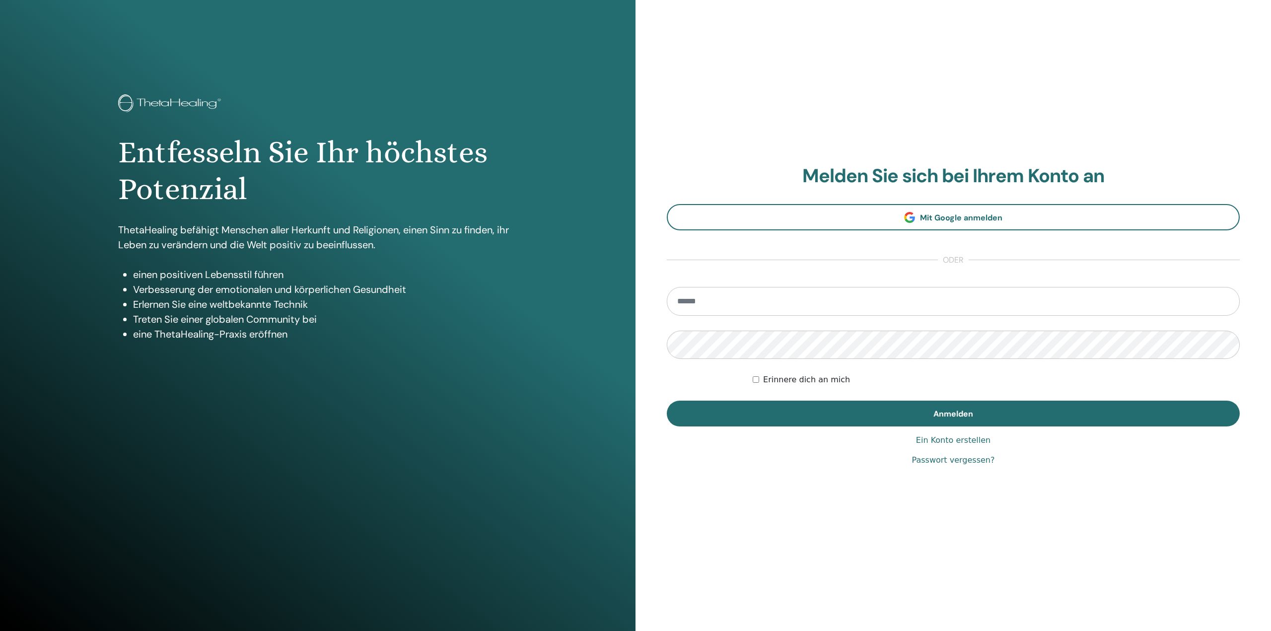
type input "**********"
click at [623, 347] on div "Entfesseln Sie Ihr höchstes Potenzial ThetaHealing befähigt Menschen aller Herk…" at bounding box center [635, 315] width 1271 height 631
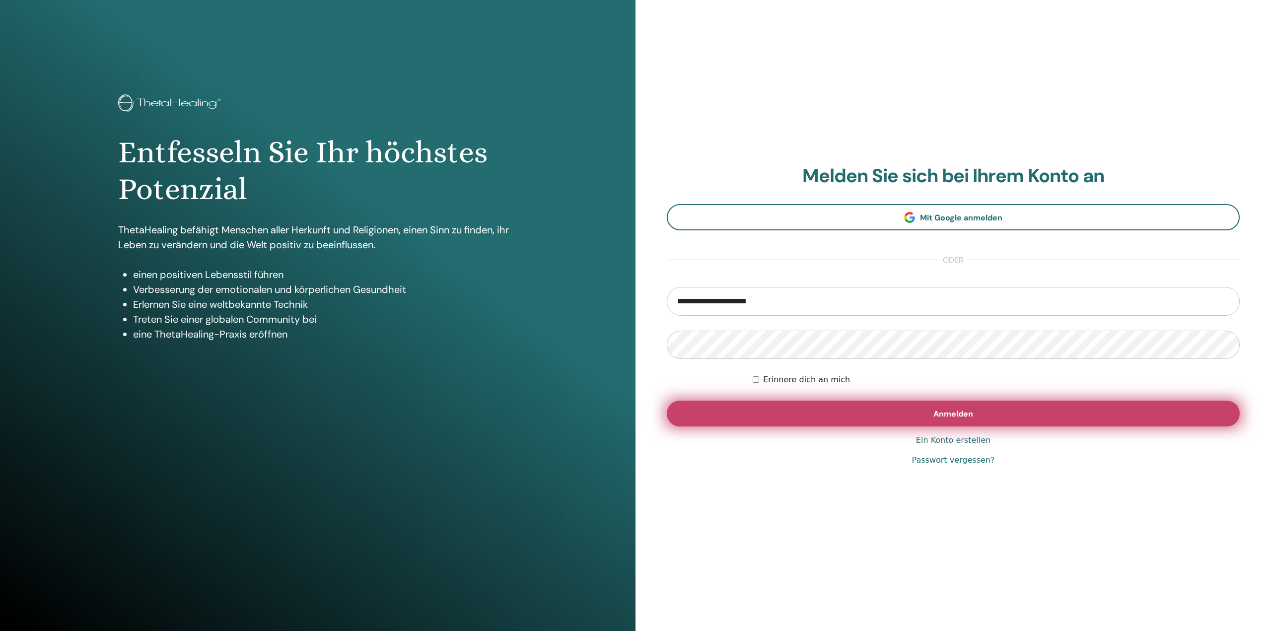
click at [1003, 417] on button "Anmelden" at bounding box center [953, 414] width 573 height 26
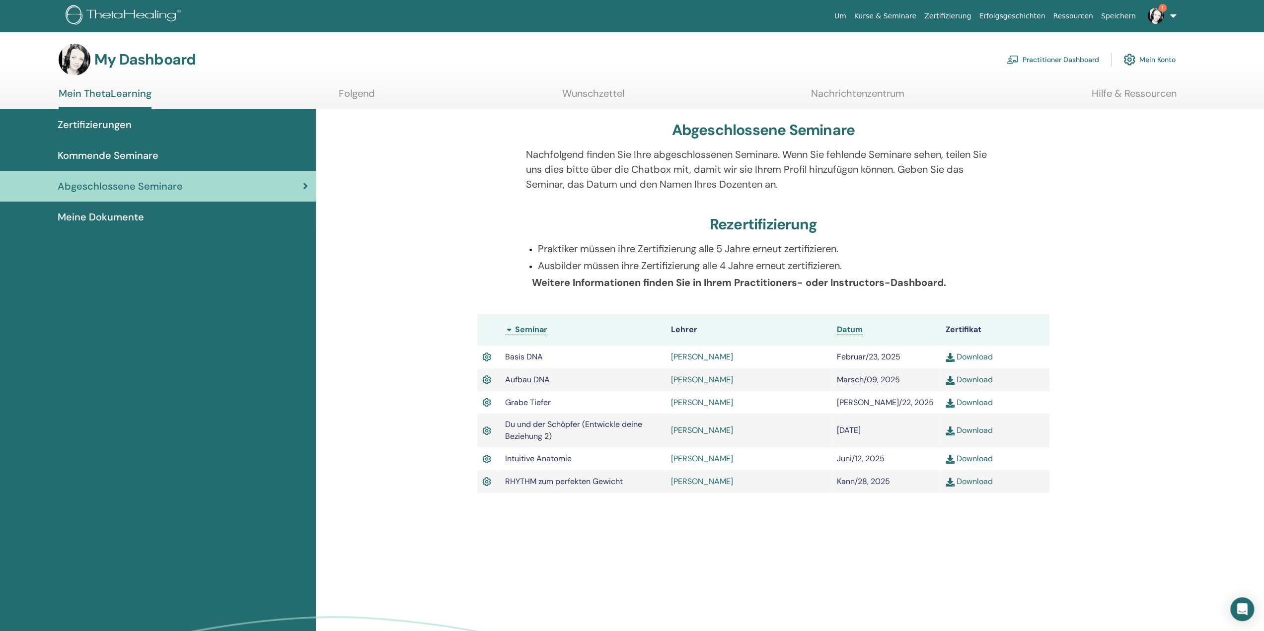
click at [1175, 16] on link "1" at bounding box center [1160, 16] width 41 height 32
click at [1157, 219] on span "Mein Theta-Konto" at bounding box center [1135, 219] width 58 height 9
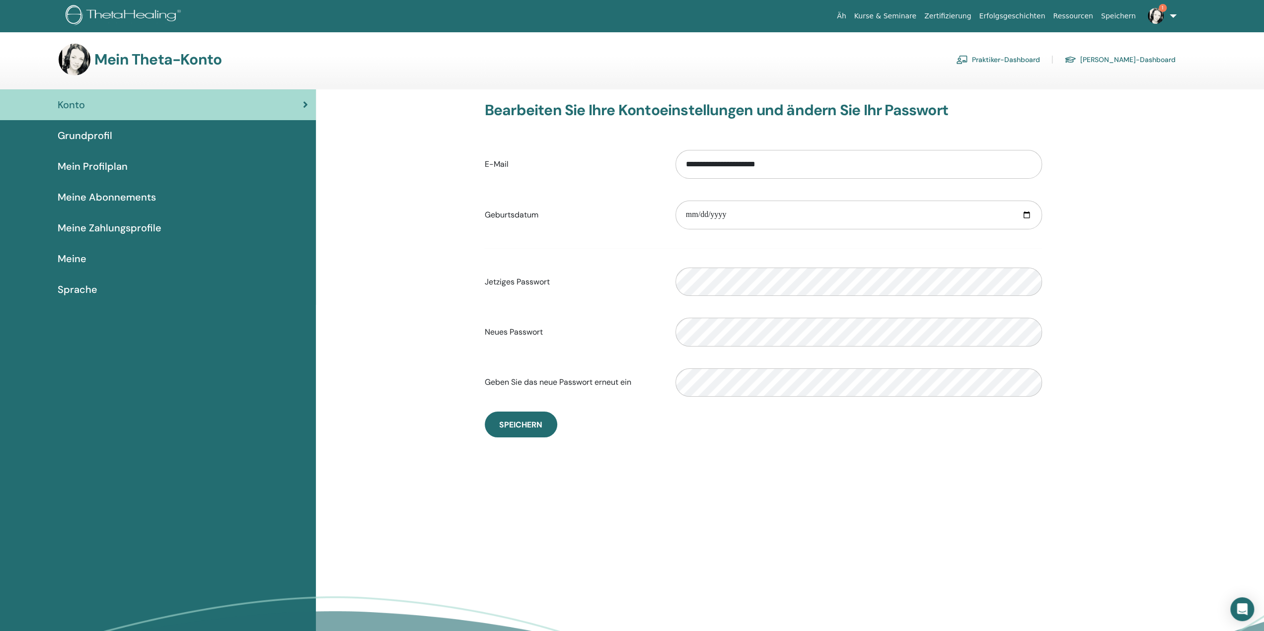
click at [77, 255] on font "Meine" at bounding box center [72, 258] width 29 height 13
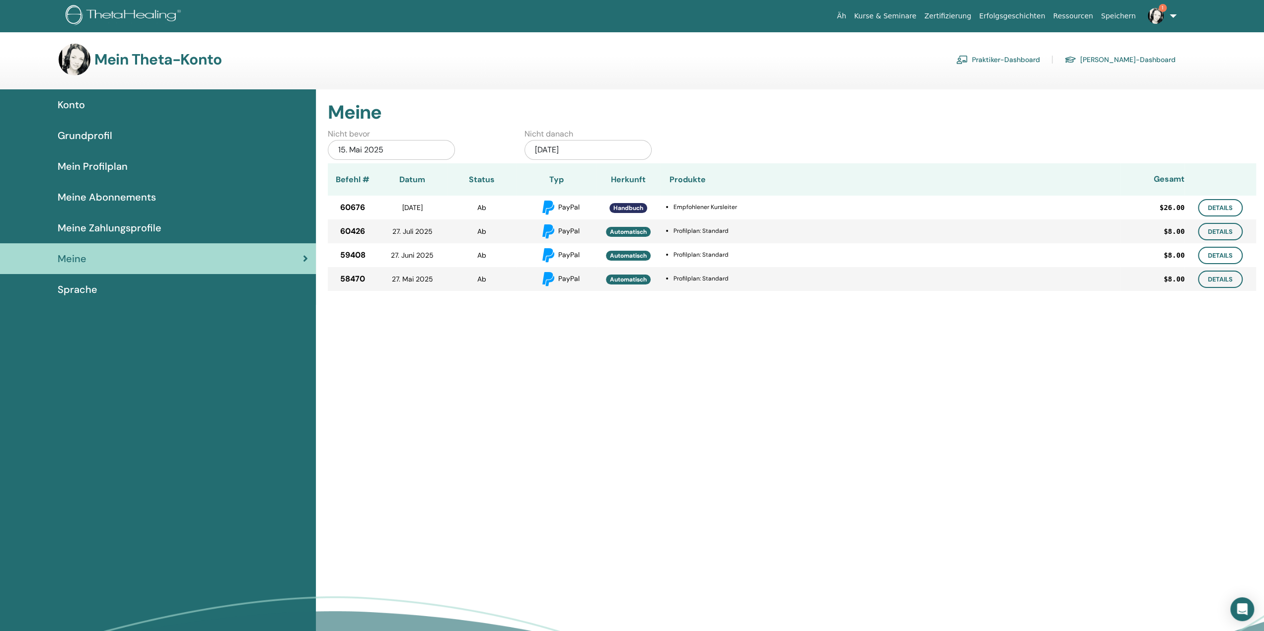
click at [133, 198] on font "Meine Abonnements" at bounding box center [107, 197] width 98 height 13
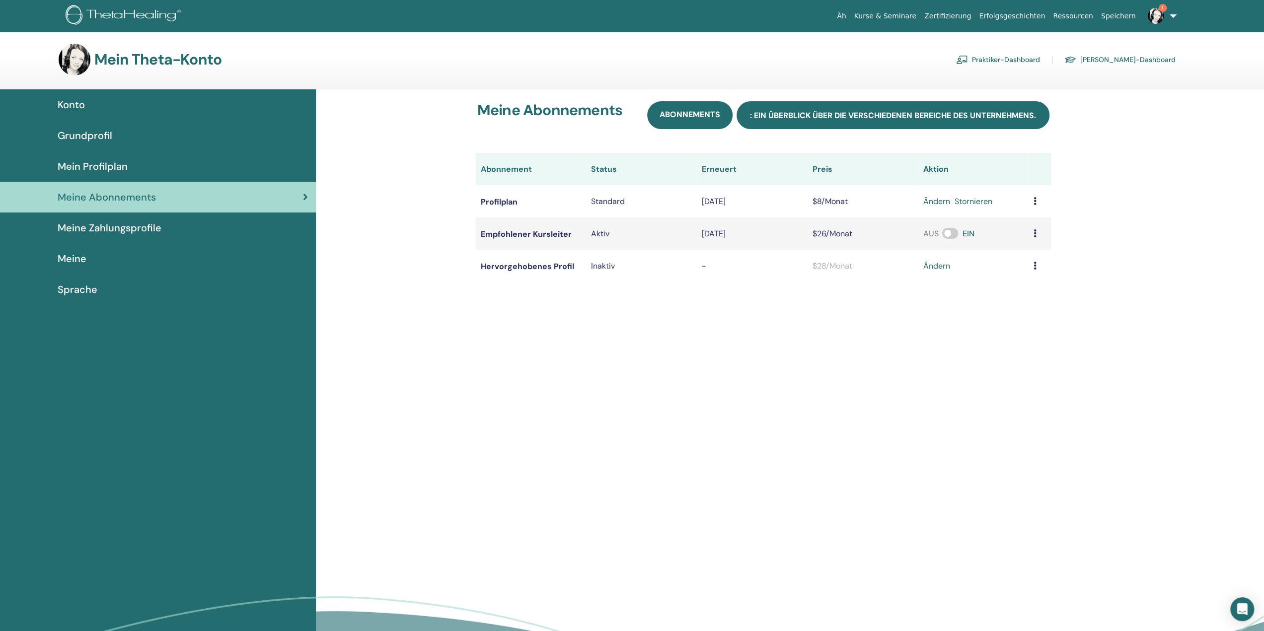
click at [950, 124] on link ": Ein Überblick über die verschiedenen Bereiche des Unternehmens." at bounding box center [892, 115] width 313 height 28
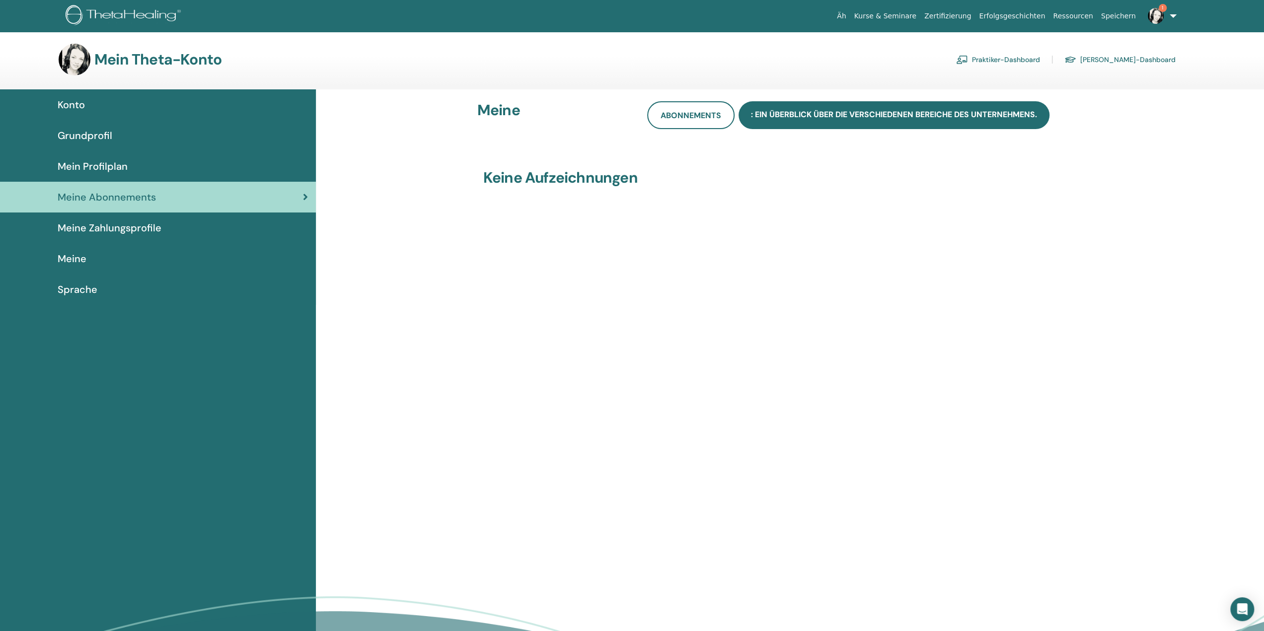
click at [1040, 60] on font "Praktiker-Dashboard" at bounding box center [1006, 60] width 68 height 9
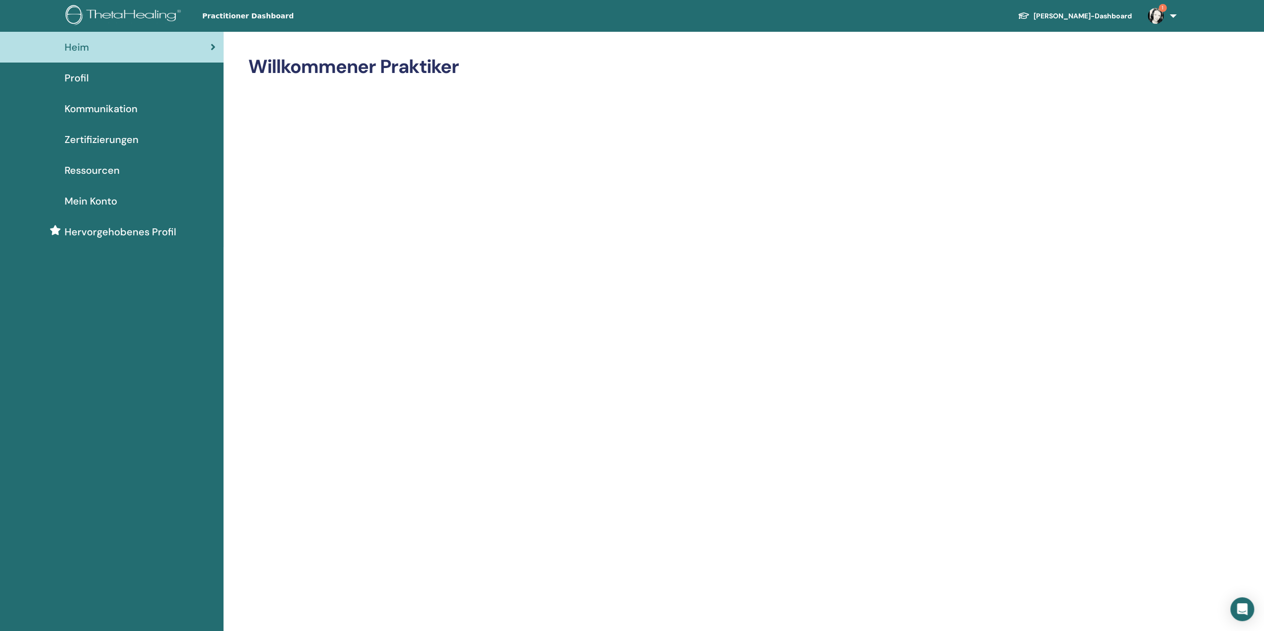
click at [1176, 13] on link "1" at bounding box center [1160, 16] width 41 height 32
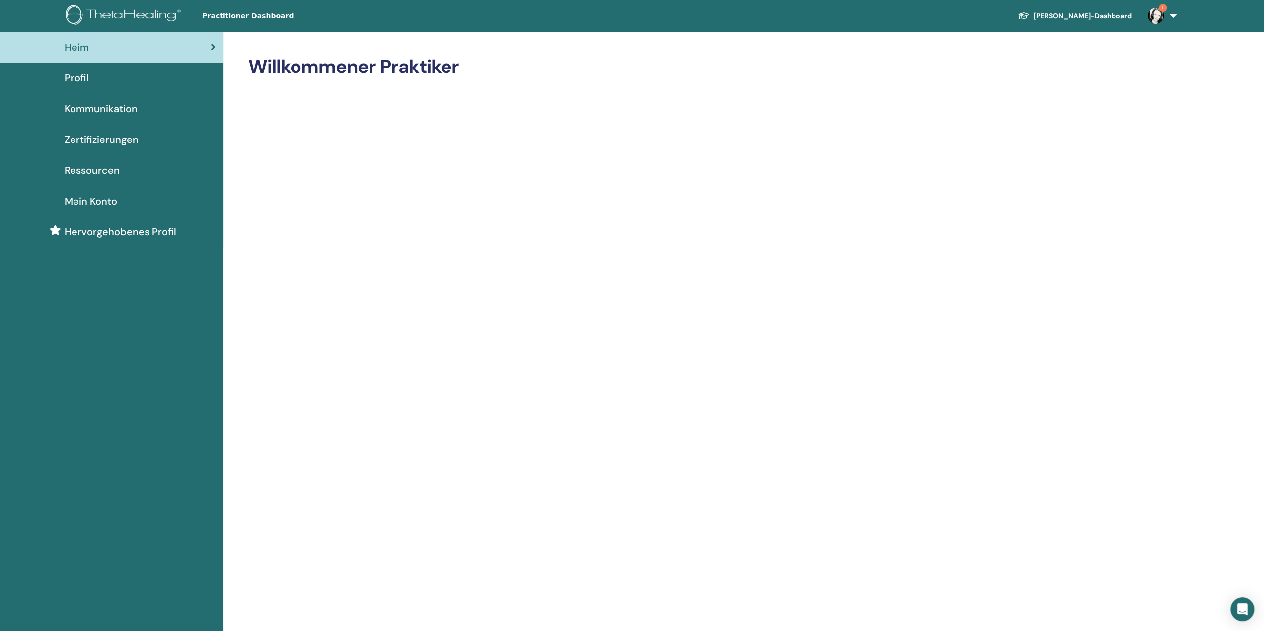
click at [126, 144] on span "Zertifizierungen" at bounding box center [102, 139] width 74 height 15
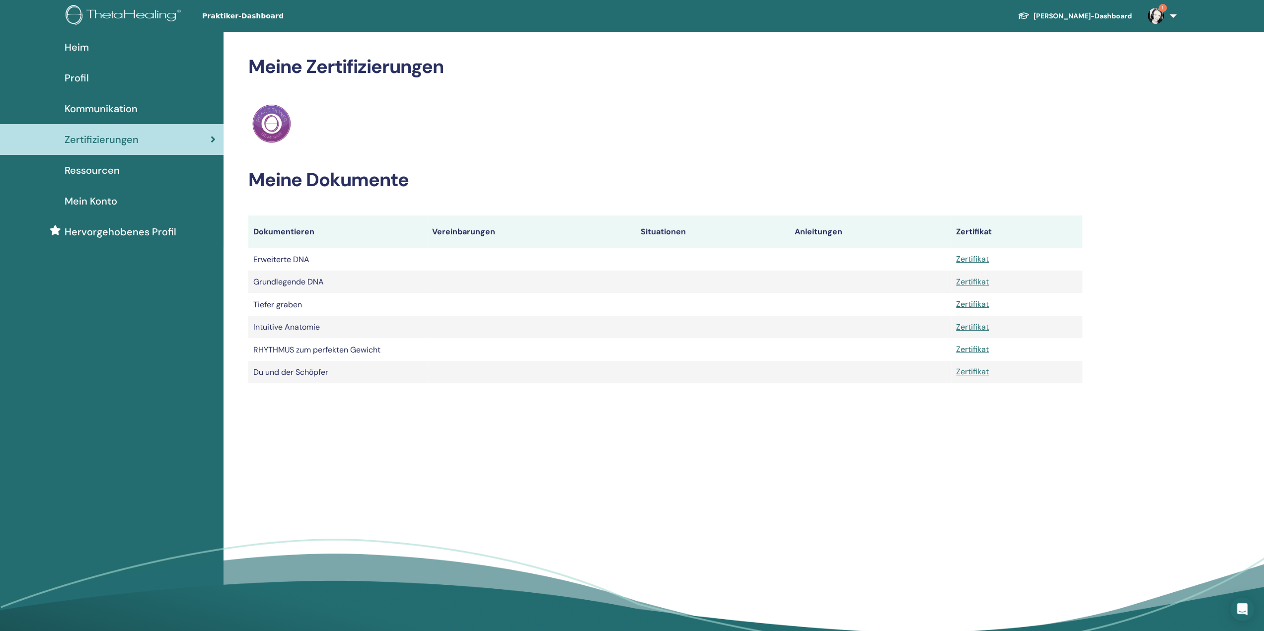
click at [95, 173] on font "Ressourcen" at bounding box center [92, 170] width 55 height 13
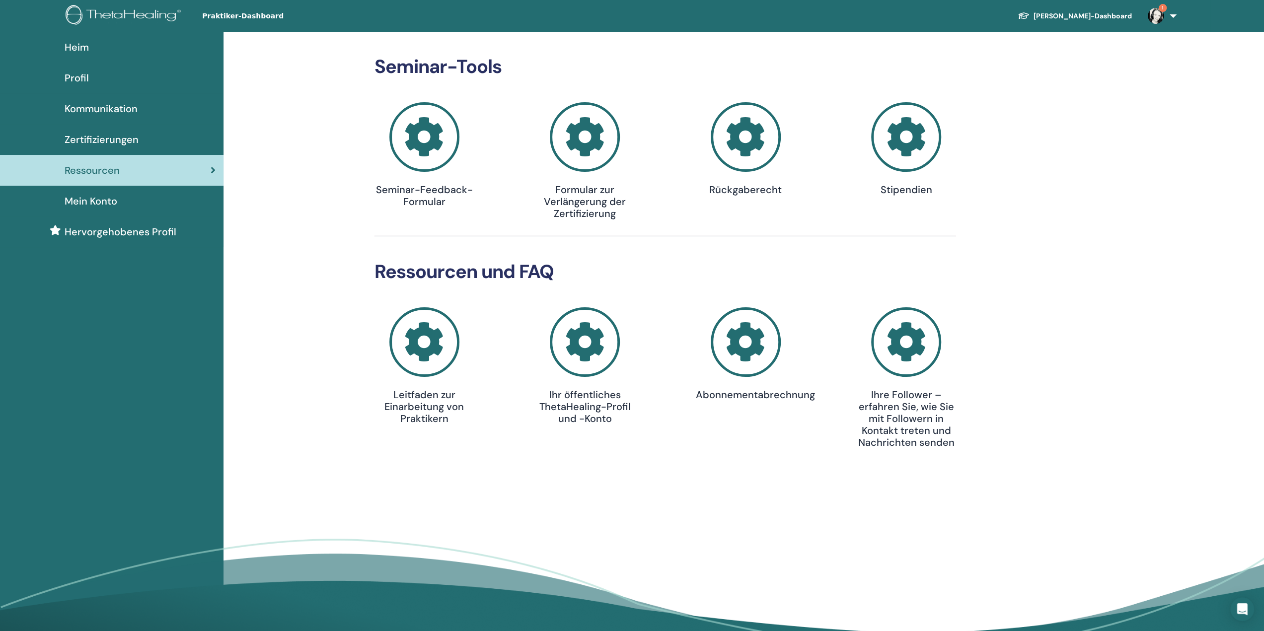
click at [597, 347] on icon at bounding box center [585, 342] width 70 height 70
click at [906, 143] on icon at bounding box center [906, 137] width 70 height 70
click at [81, 113] on font "Kommunikation" at bounding box center [101, 108] width 73 height 13
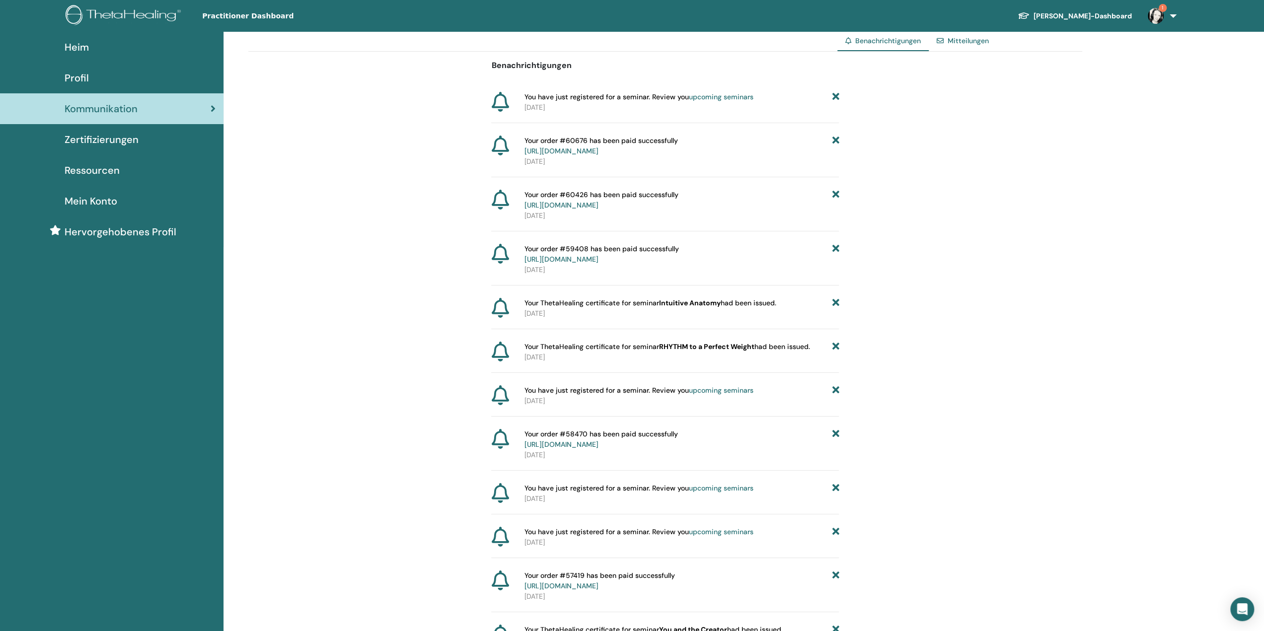
click at [1169, 16] on link "1" at bounding box center [1160, 16] width 41 height 32
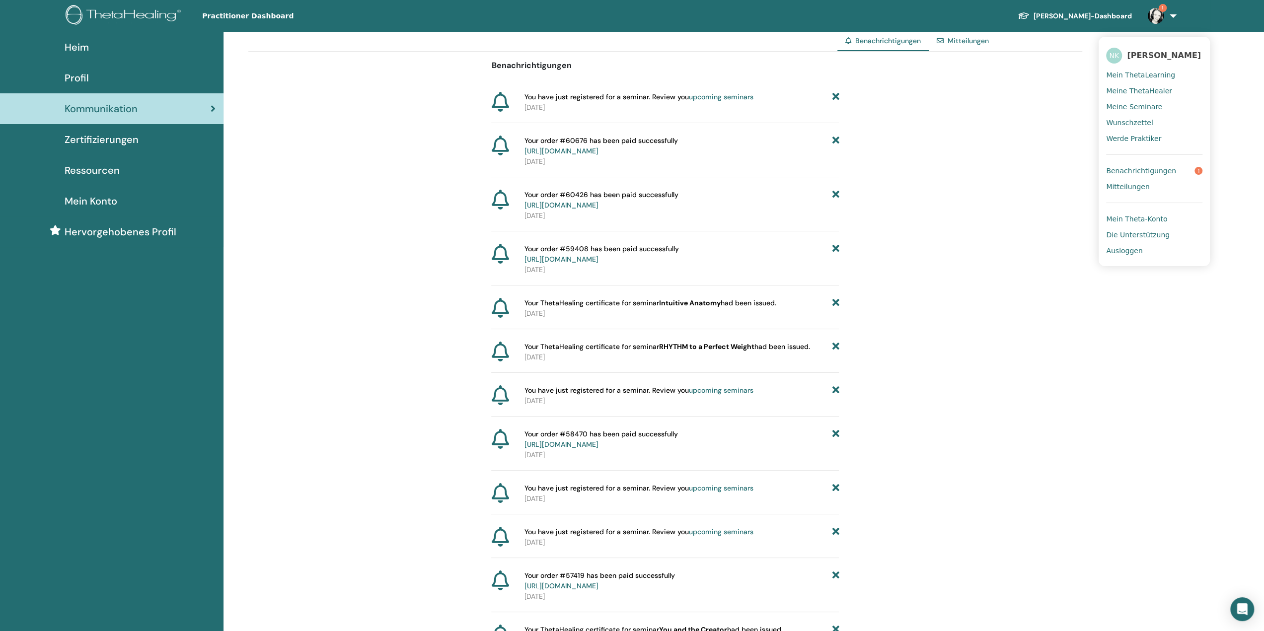
click at [1171, 55] on span "[PERSON_NAME]" at bounding box center [1164, 55] width 74 height 10
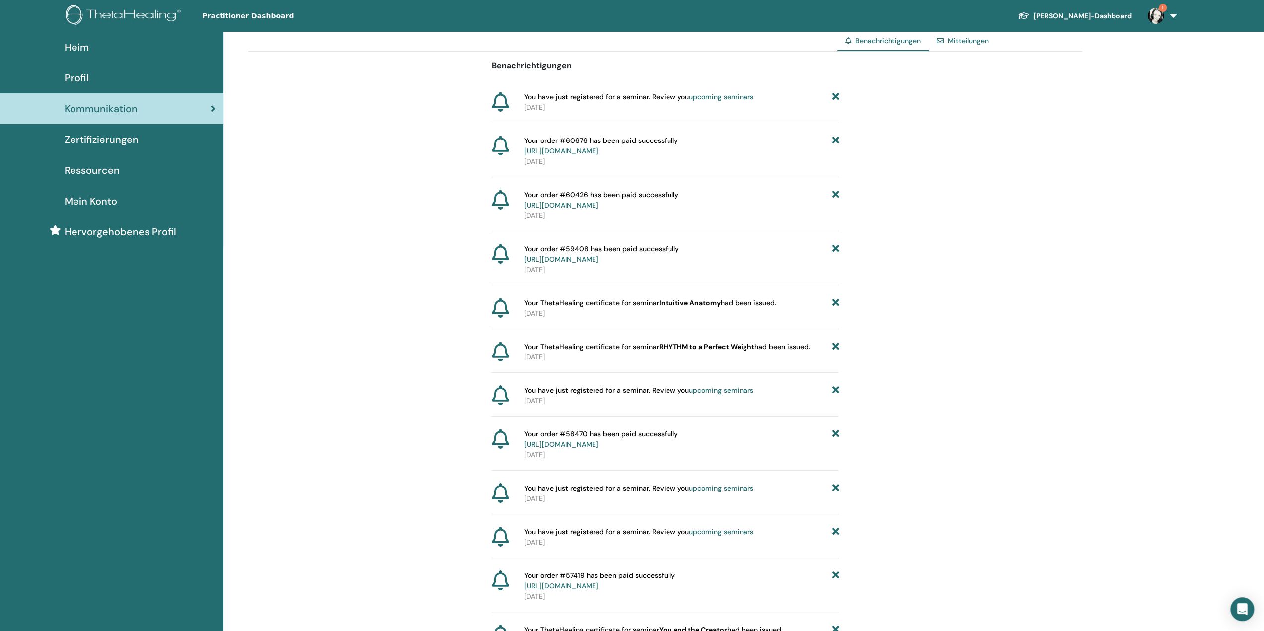
click at [240, 19] on span "Practitioner Dashboard" at bounding box center [276, 16] width 149 height 10
click at [1108, 16] on link "Schüler-Dashboard" at bounding box center [1075, 16] width 130 height 18
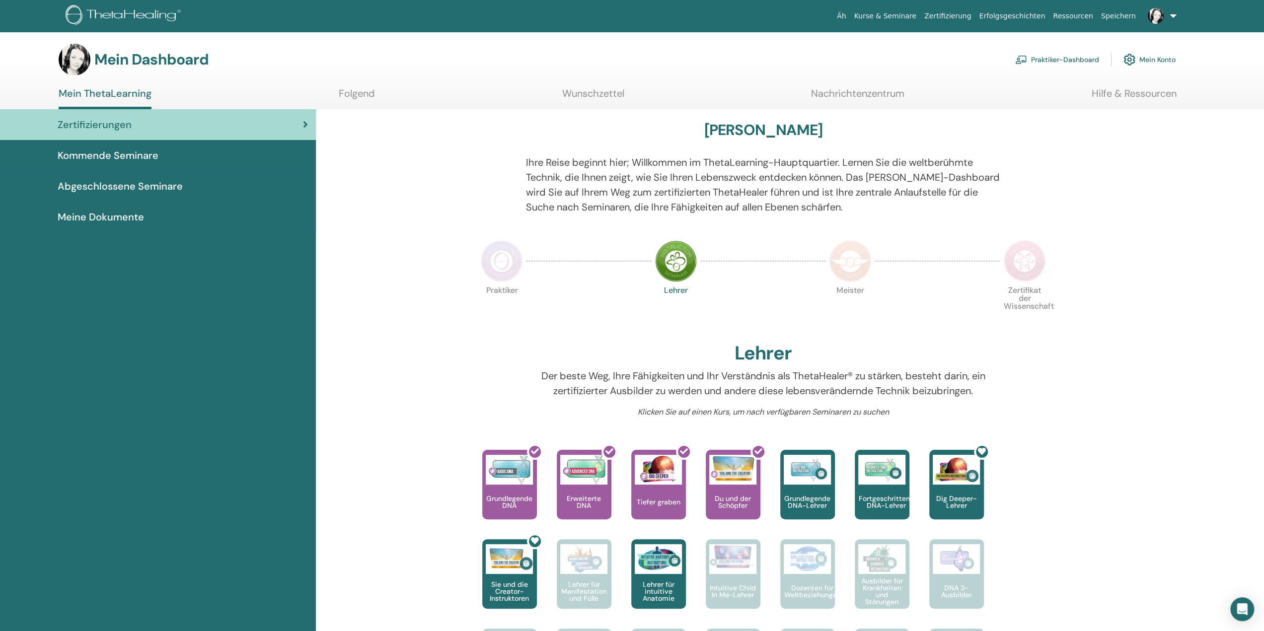
click at [346, 101] on link "Folgend" at bounding box center [357, 96] width 36 height 19
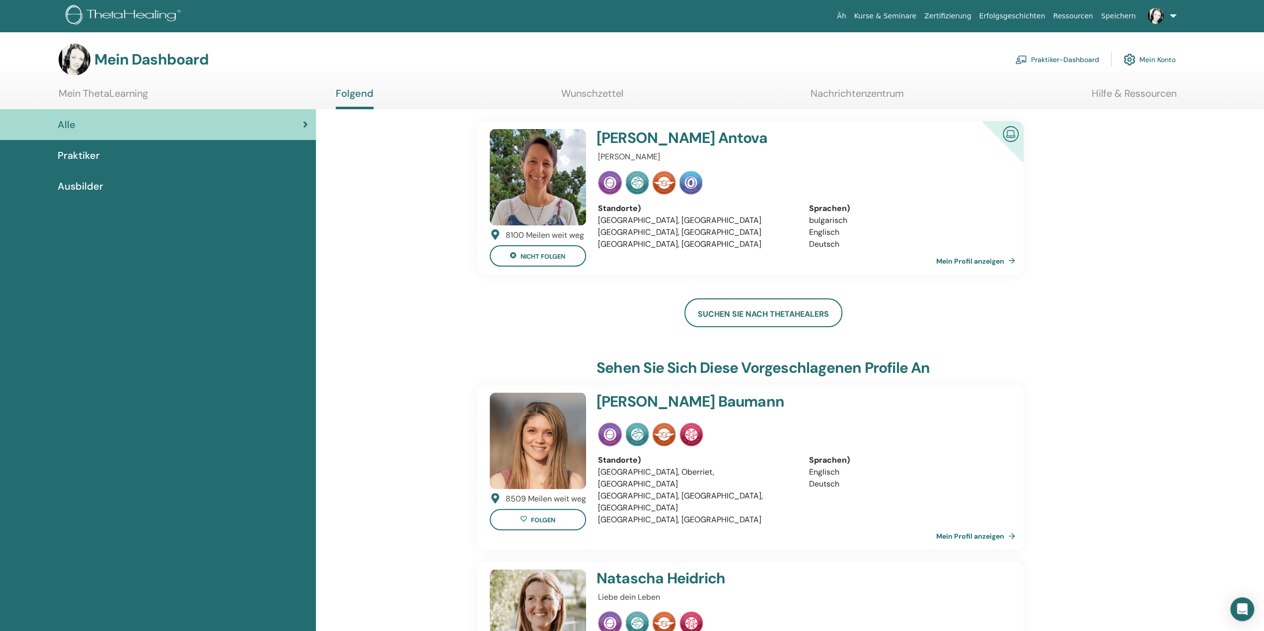
click at [77, 157] on font "Praktiker" at bounding box center [79, 155] width 42 height 13
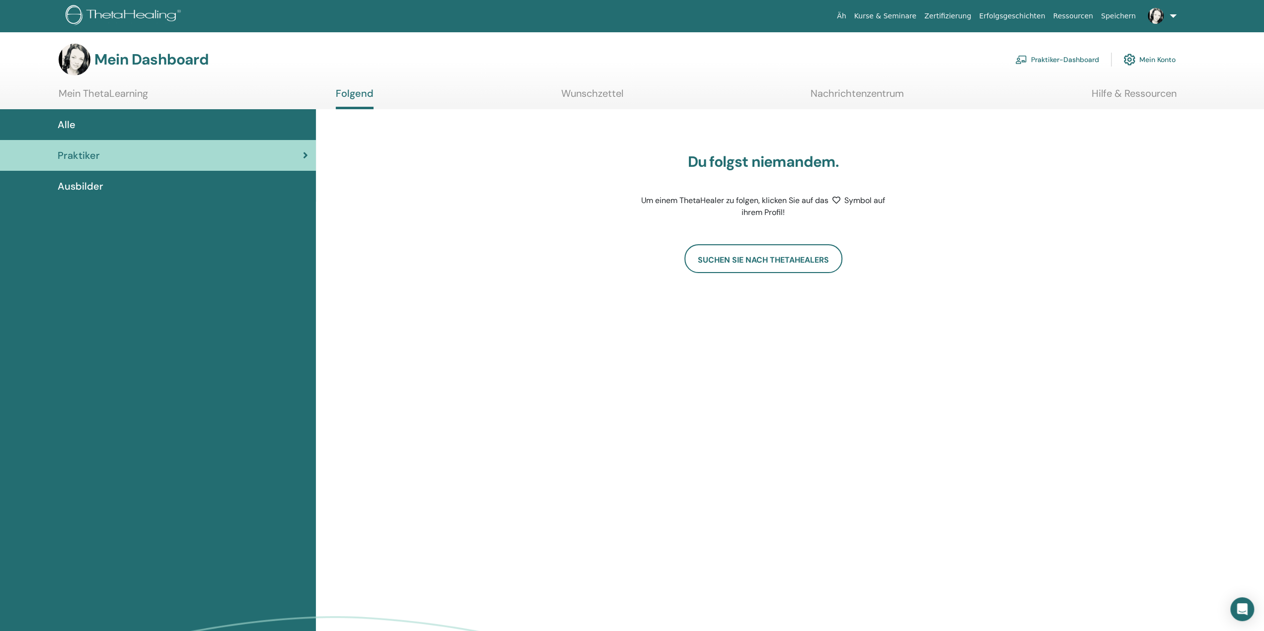
click at [89, 187] on font "Ausbilder" at bounding box center [81, 186] width 46 height 13
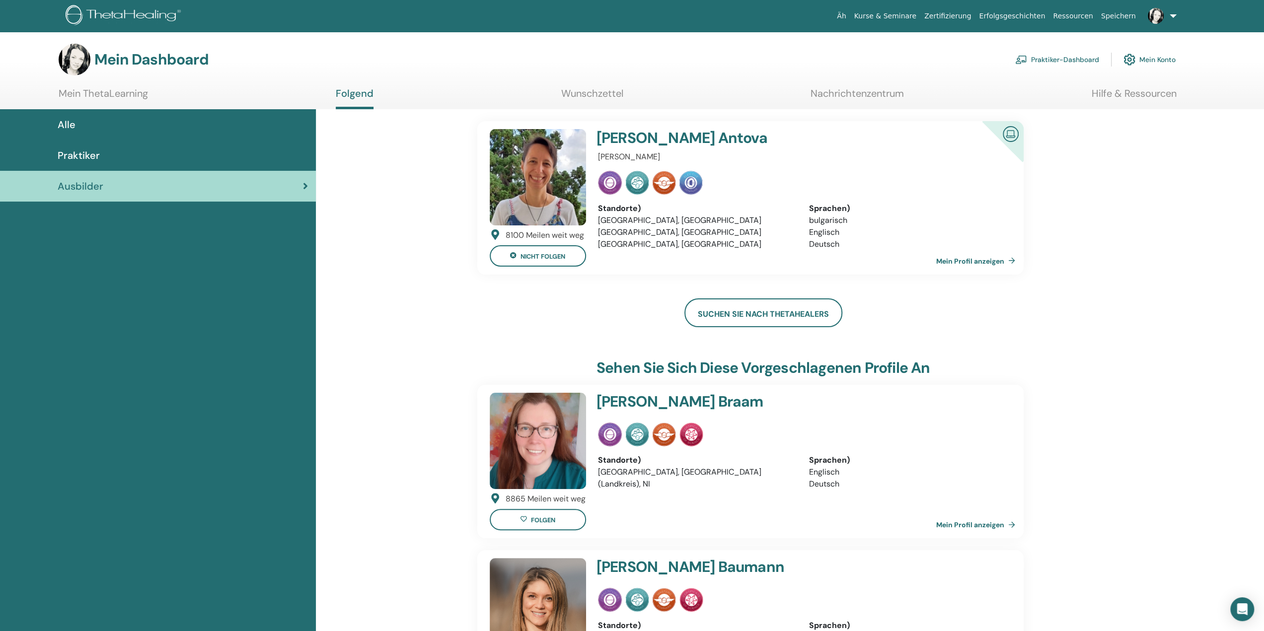
click at [1000, 261] on font "Mein Profil anzeigen" at bounding box center [970, 261] width 68 height 9
